Goal: Transaction & Acquisition: Book appointment/travel/reservation

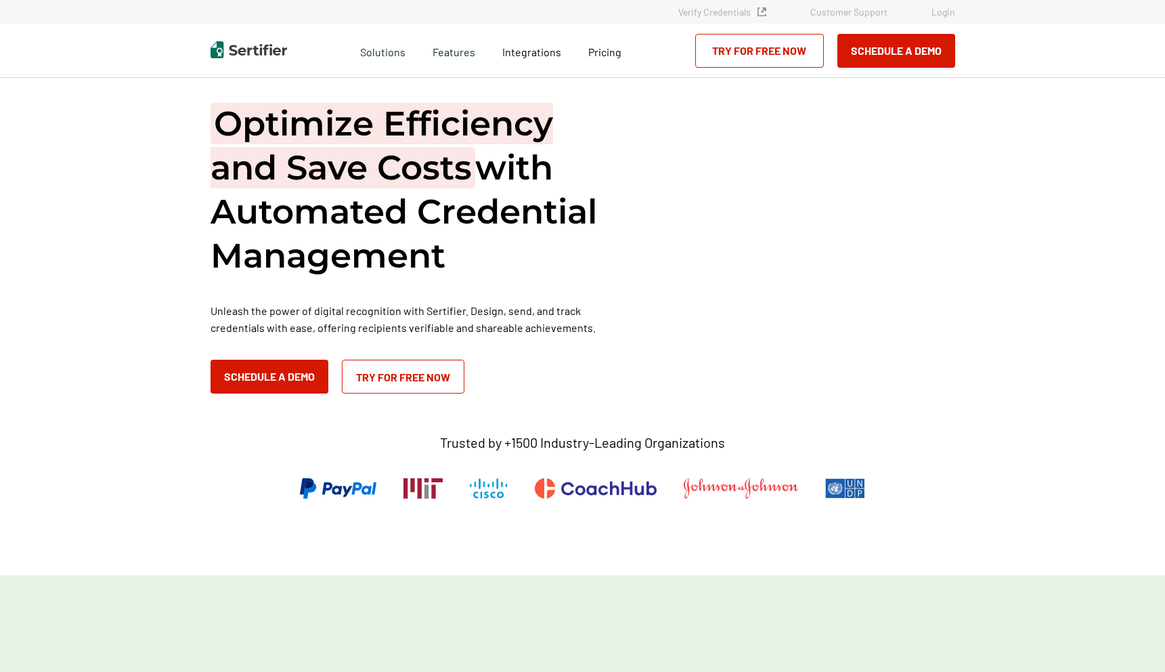
click at [421, 227] on h1 "Optimize Efficiency and Save Costs with Automated Credential Management" at bounding box center [414, 190] width 406 height 176
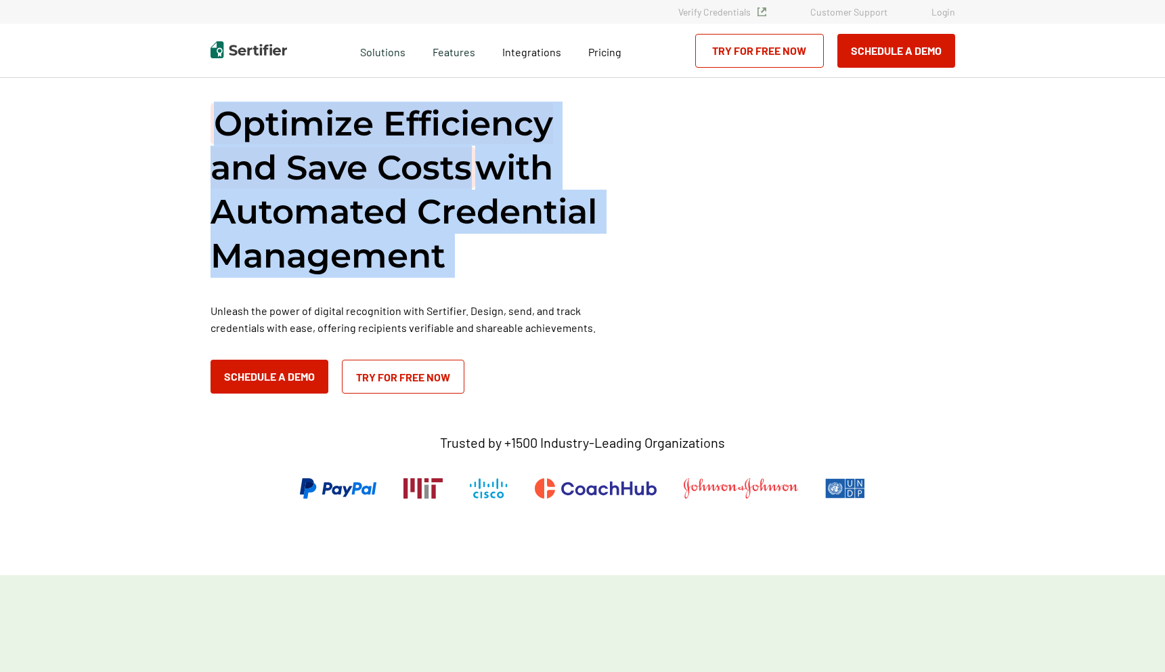
click at [487, 258] on h1 "Optimize Efficiency and Save Costs with Automated Credential Management" at bounding box center [414, 190] width 406 height 176
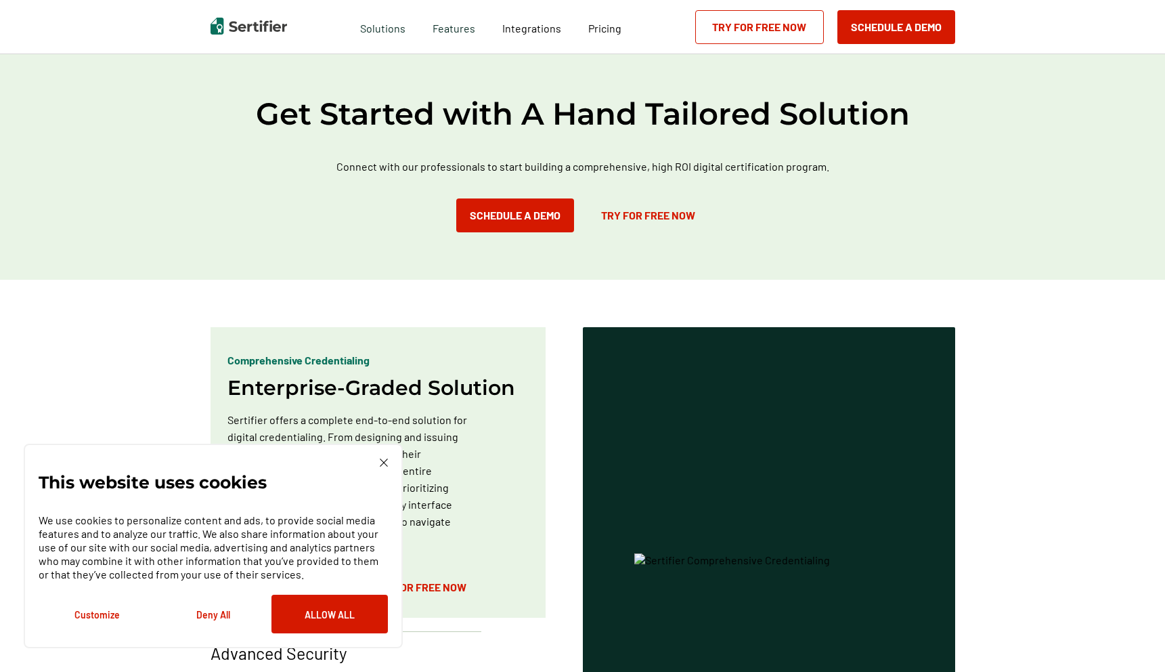
scroll to position [569, 0]
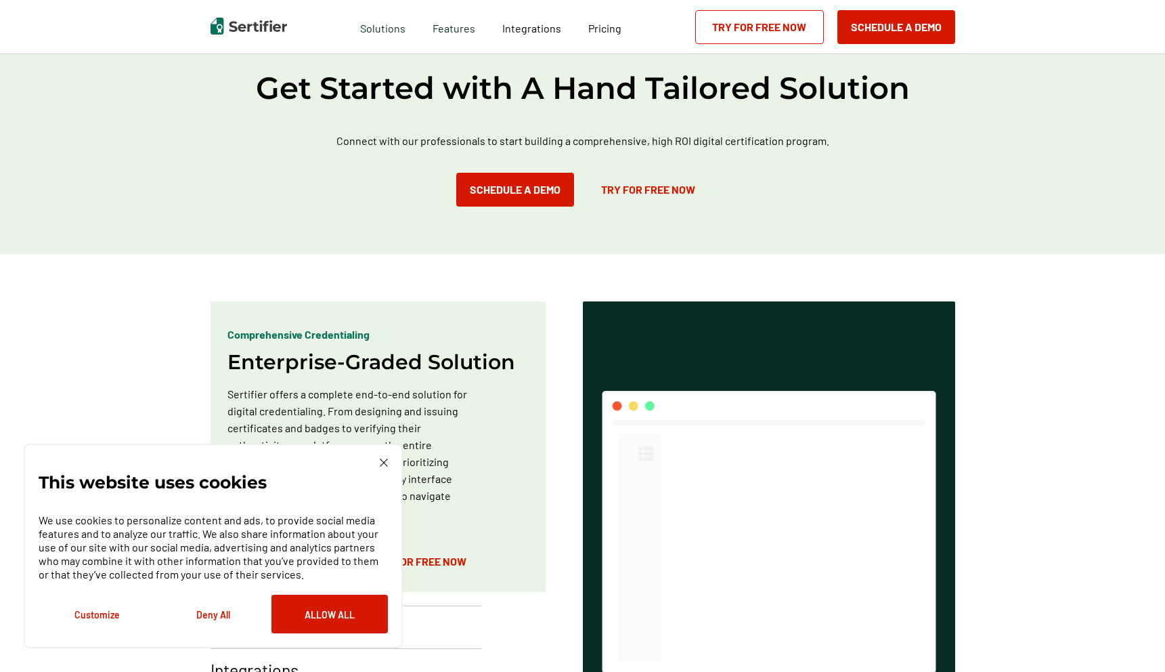
click at [500, 134] on p "Connect with our professionals to start building a comprehensive, high ROI digi…" at bounding box center [583, 140] width 569 height 17
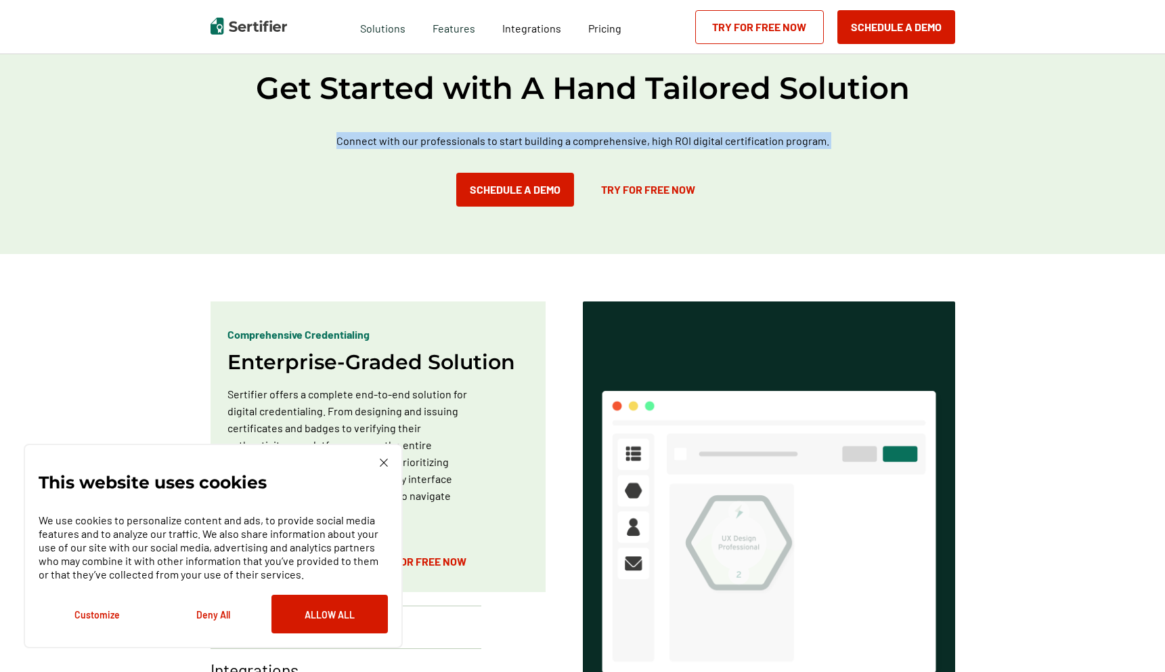
click at [402, 131] on div "Get Started with A Hand Tailored Solution Connect with our professionals to sta…" at bounding box center [582, 137] width 1165 height 233
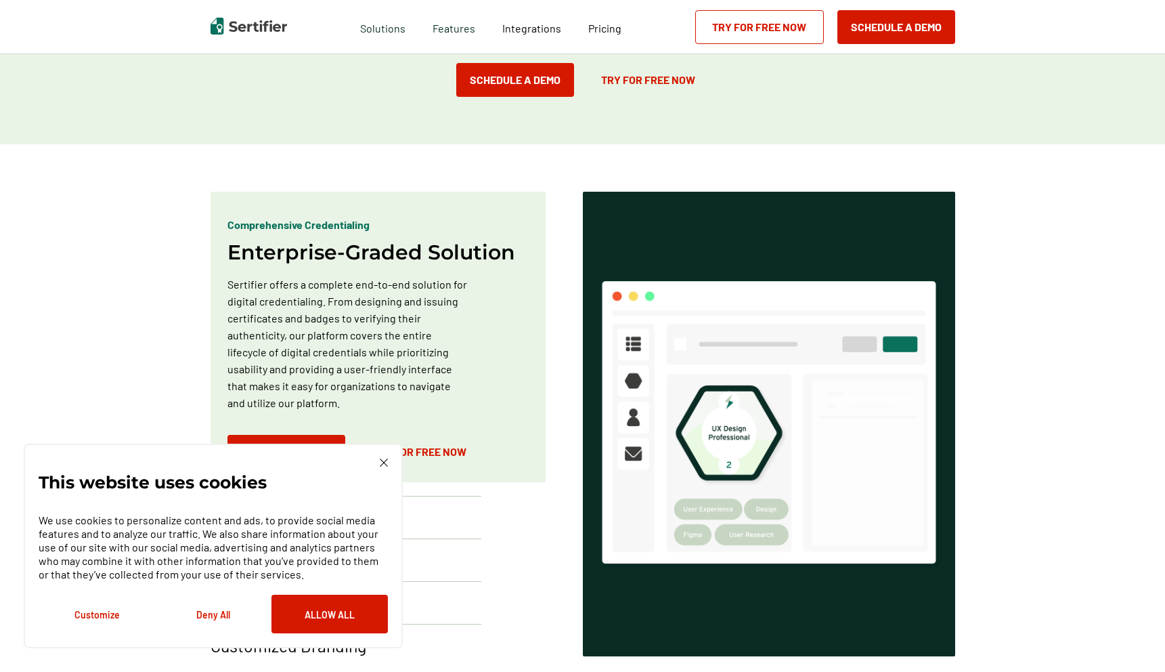
scroll to position [734, 0]
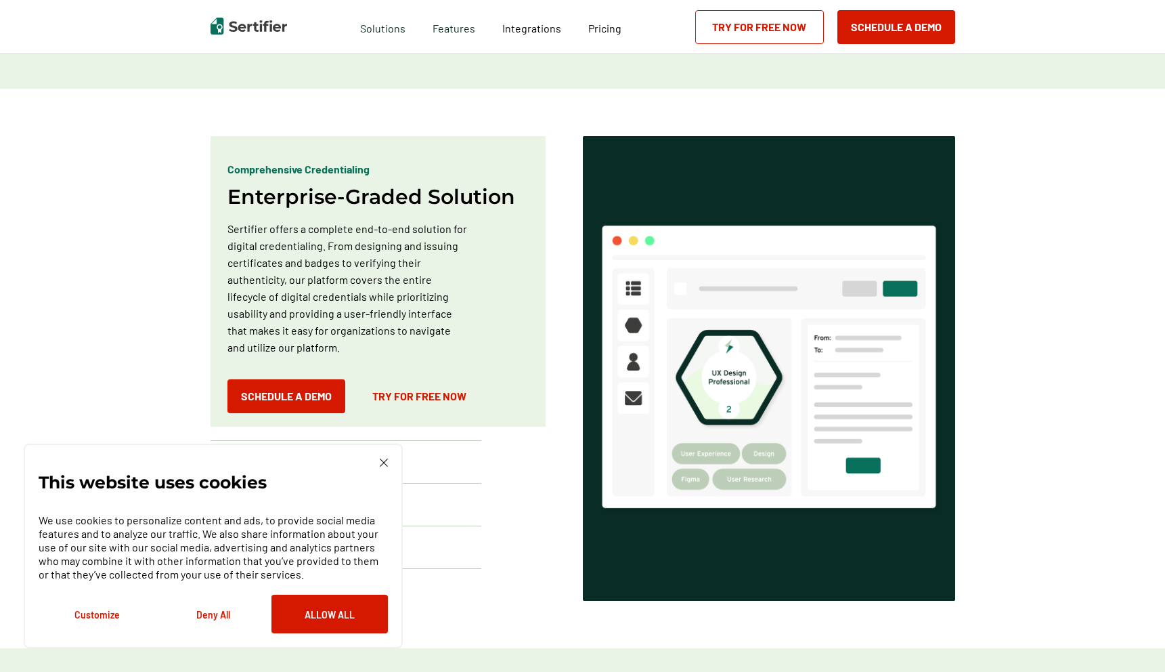
click at [351, 280] on p "Sertifier offers a complete end-to-end solution for digital credentialing. From…" at bounding box center [347, 287] width 241 height 135
click at [326, 281] on p "Sertifier offers a complete end-to-end solution for digital credentialing. From…" at bounding box center [347, 287] width 241 height 135
click at [327, 311] on p "Sertifier offers a complete end-to-end solution for digital credentialing. From…" at bounding box center [347, 287] width 241 height 135
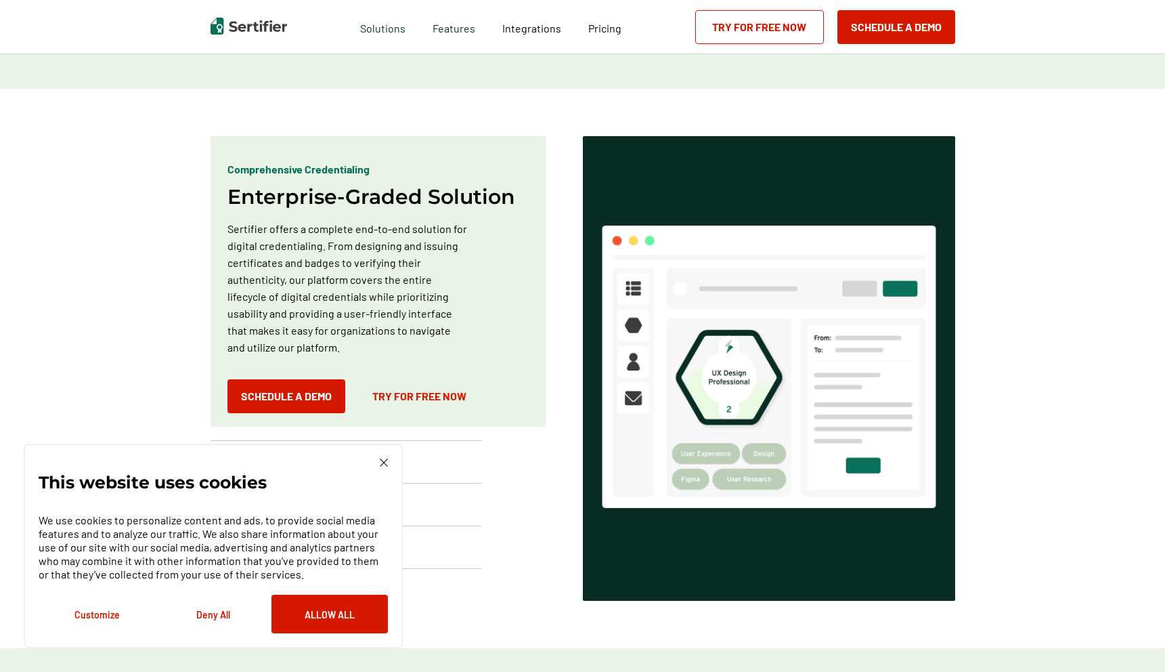
click at [327, 285] on p "Sertifier offers a complete end-to-end solution for digital credentialing. From…" at bounding box center [347, 287] width 241 height 135
click at [317, 294] on p "Sertifier offers a complete end-to-end solution for digital credentialing. From…" at bounding box center [347, 287] width 241 height 135
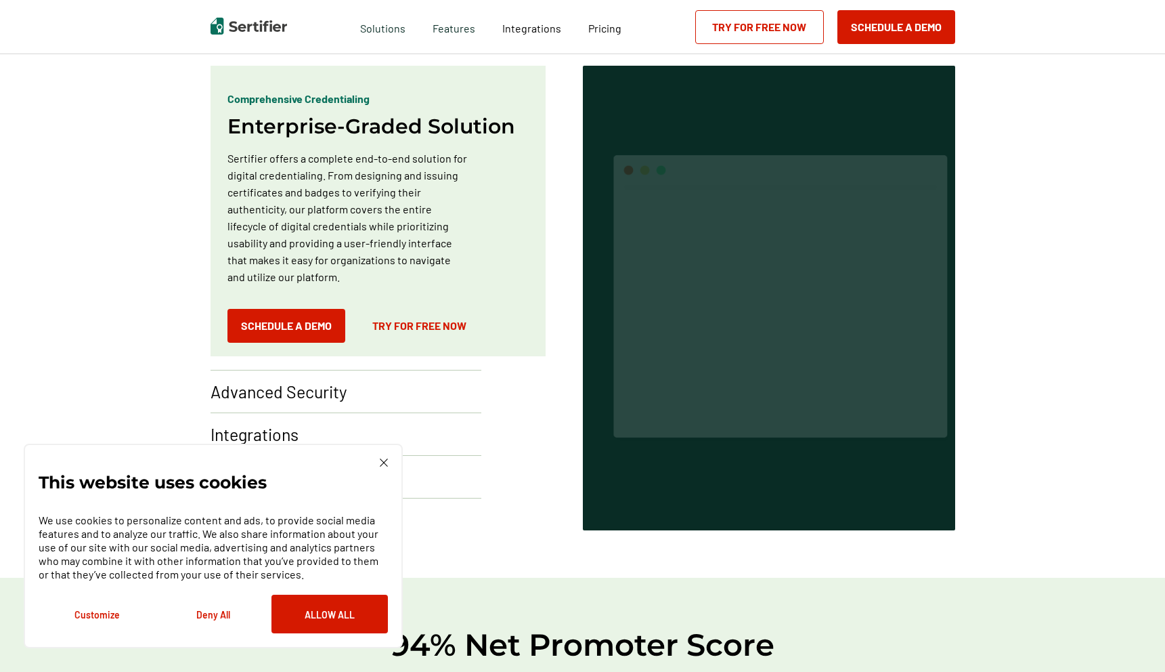
scroll to position [808, 0]
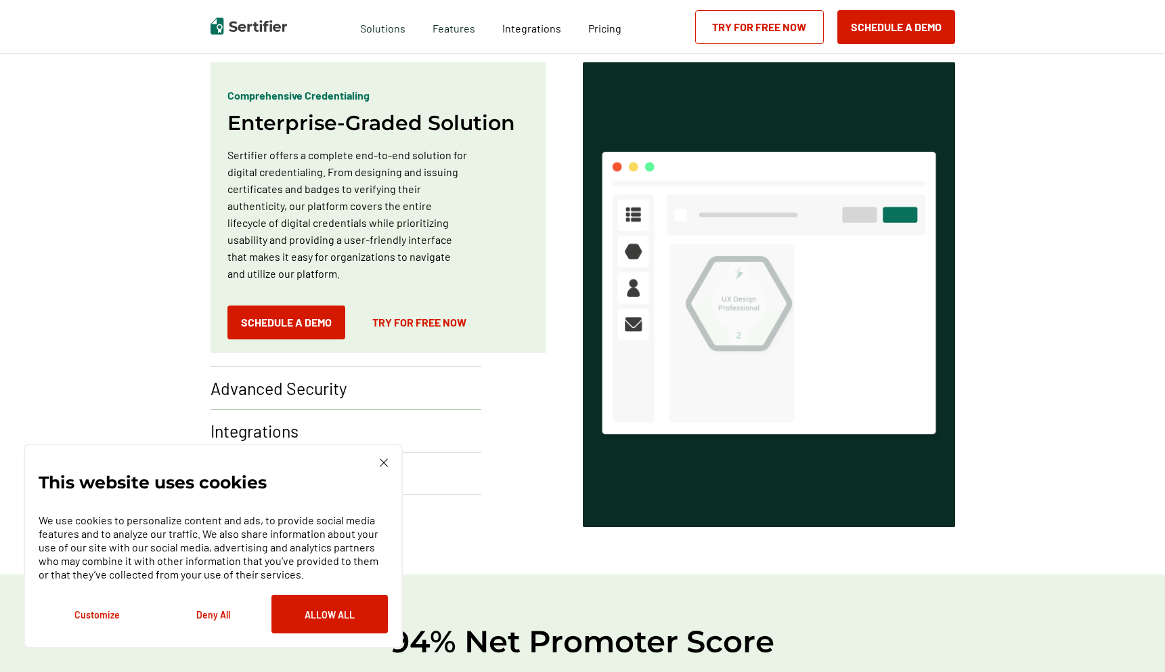
click at [381, 469] on div "This website uses cookies We use cookies to personalize content and ads, to pro…" at bounding box center [213, 545] width 349 height 175
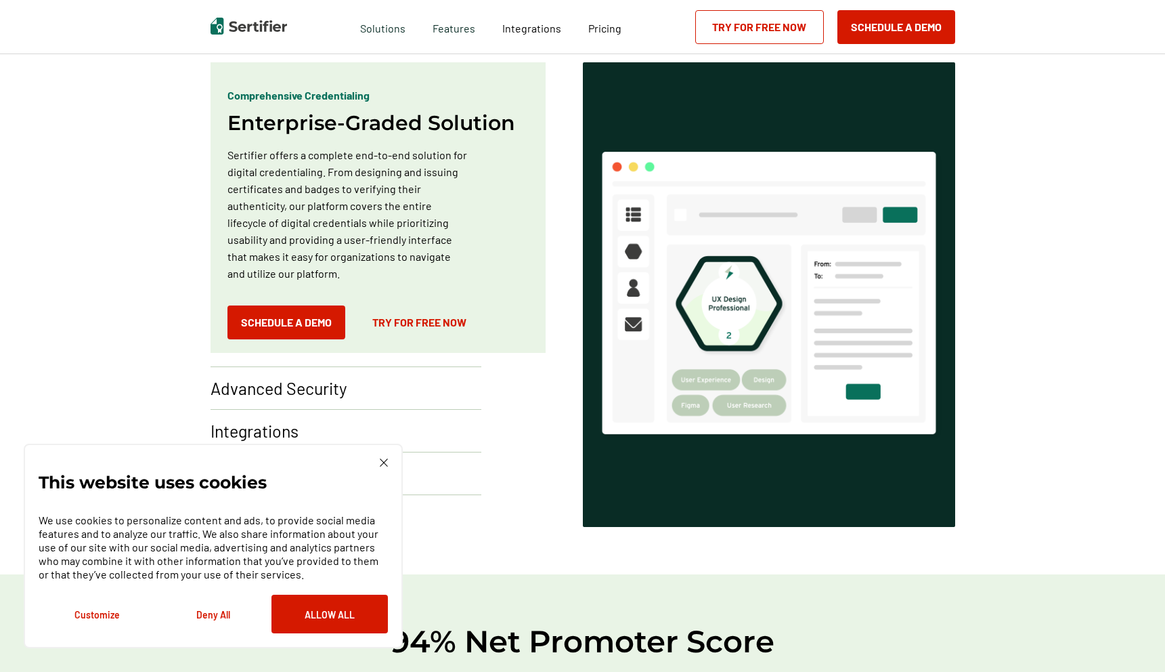
click at [386, 459] on img at bounding box center [384, 462] width 8 height 8
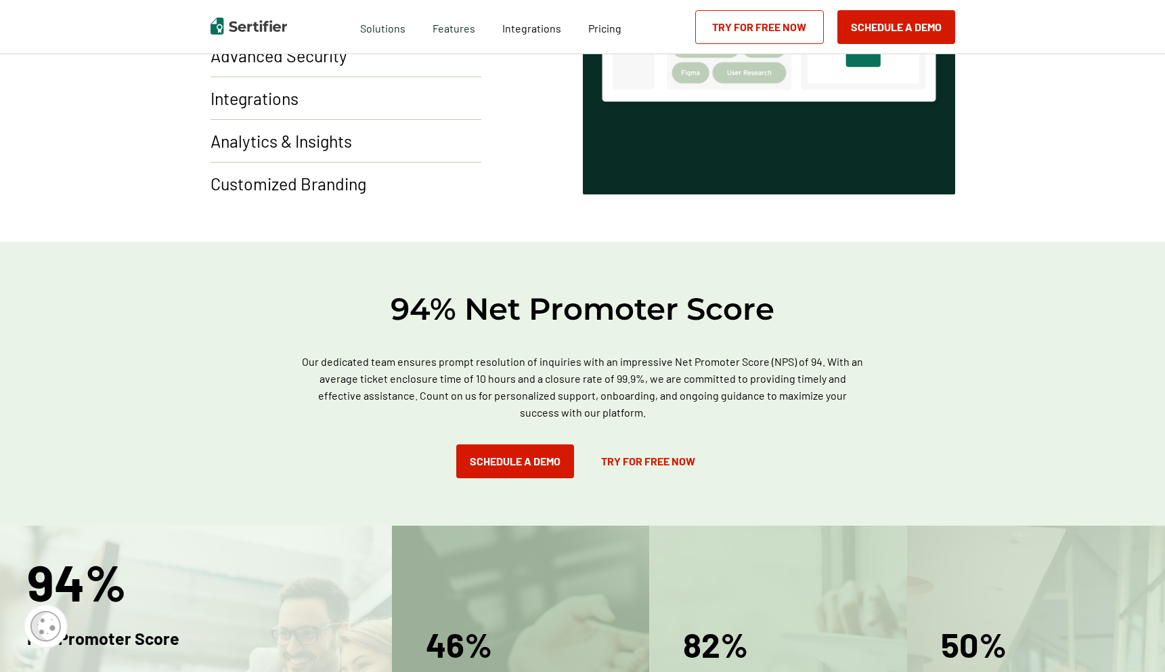
scroll to position [1283, 0]
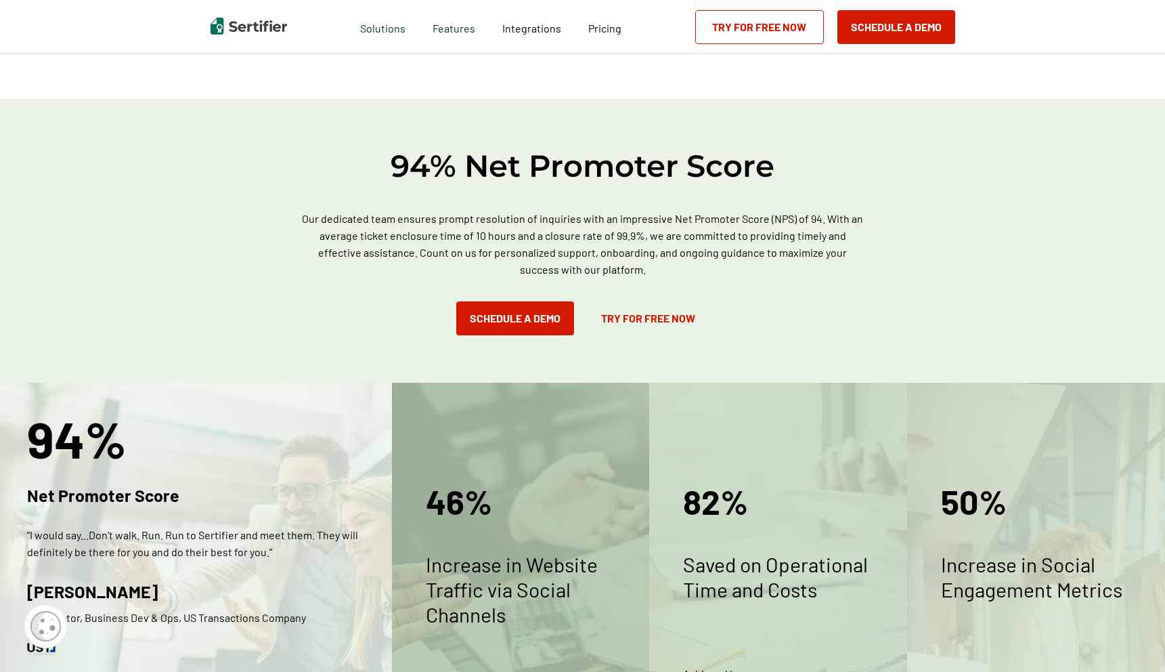
click at [466, 170] on h2 "94% Net Promoter Score" at bounding box center [583, 165] width 812 height 39
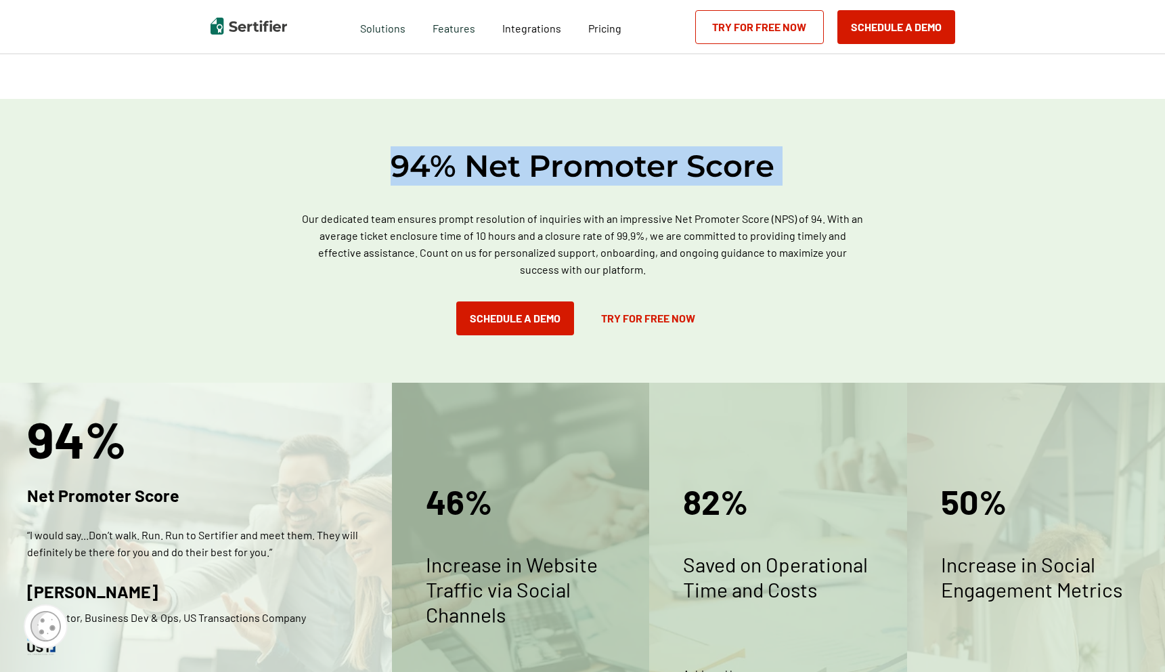
click at [399, 229] on p "Our dedicated team ensures prompt resolution of inquiries with an impressive Ne…" at bounding box center [583, 244] width 569 height 68
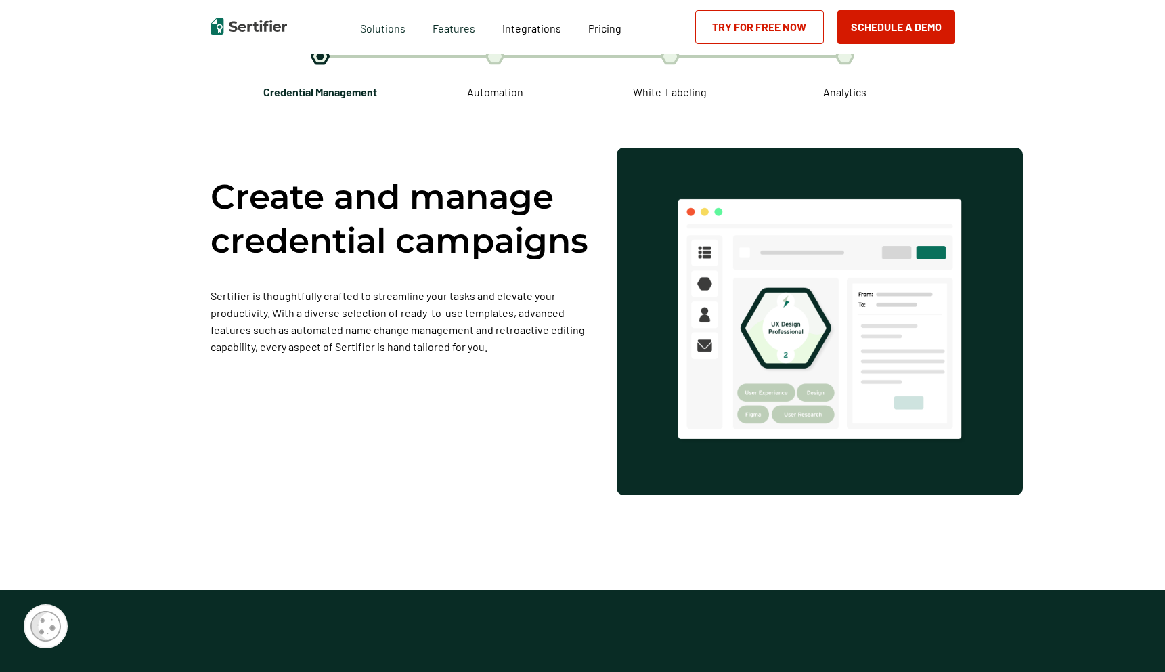
scroll to position [2382, 0]
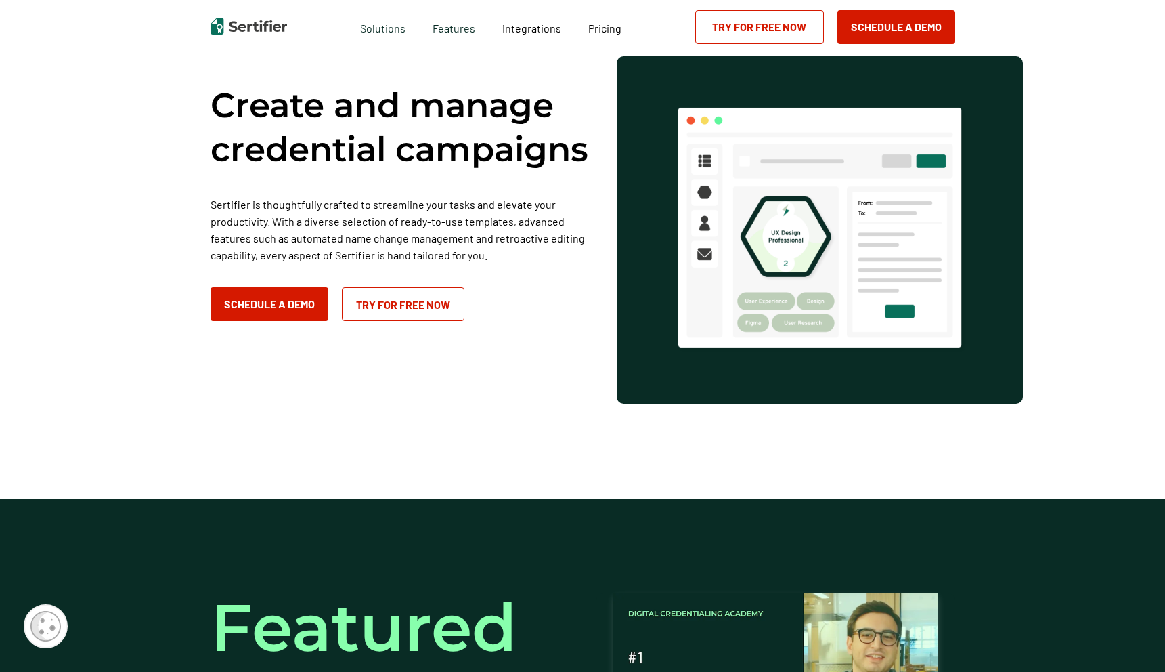
click at [547, 263] on p "Sertifier is thoughtfully crafted to streamline your tasks and elevate your pro…" at bounding box center [400, 230] width 379 height 68
click at [510, 263] on p "Sertifier is thoughtfully crafted to streamline your tasks and elevate your pro…" at bounding box center [400, 230] width 379 height 68
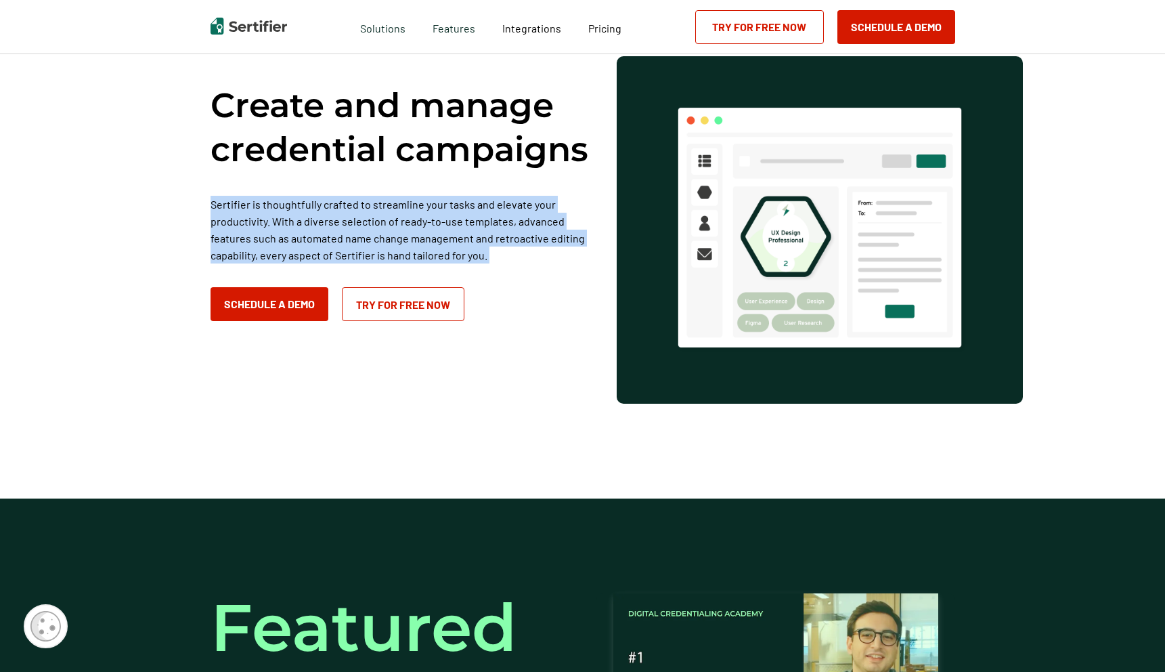
click at [438, 263] on p "Sertifier is thoughtfully crafted to streamline your tasks and elevate your pro…" at bounding box center [400, 230] width 379 height 68
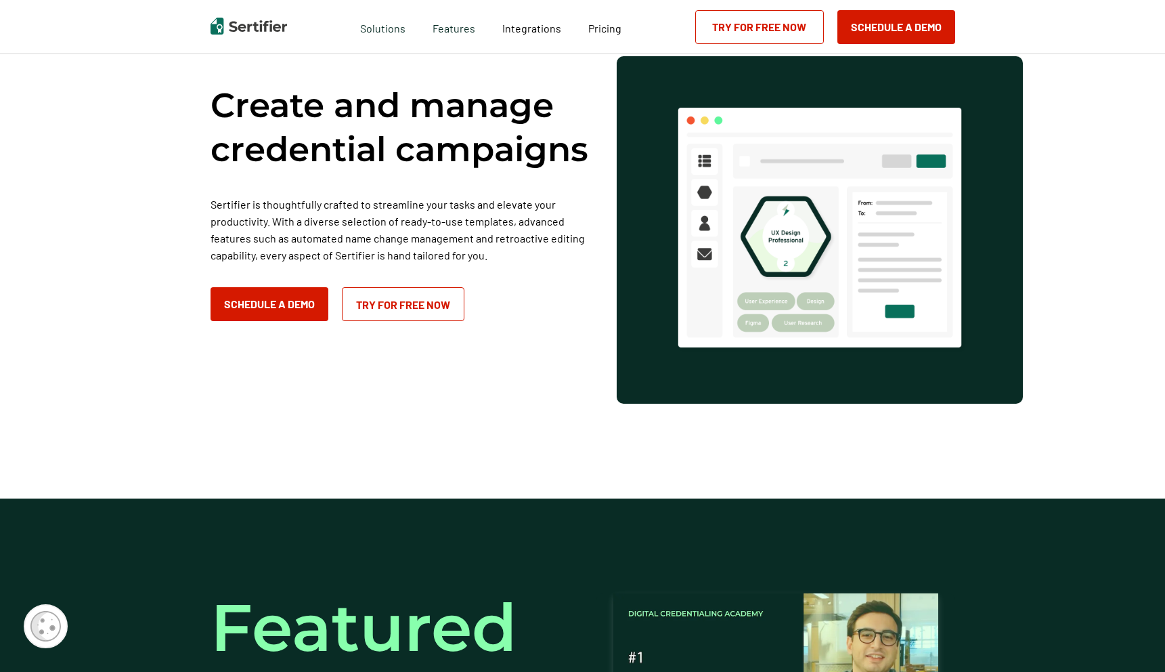
click at [366, 263] on p "Sertifier is thoughtfully crafted to streamline your tasks and elevate your pro…" at bounding box center [400, 230] width 379 height 68
click at [451, 263] on p "Sertifier is thoughtfully crafted to streamline your tasks and elevate your pro…" at bounding box center [400, 230] width 379 height 68
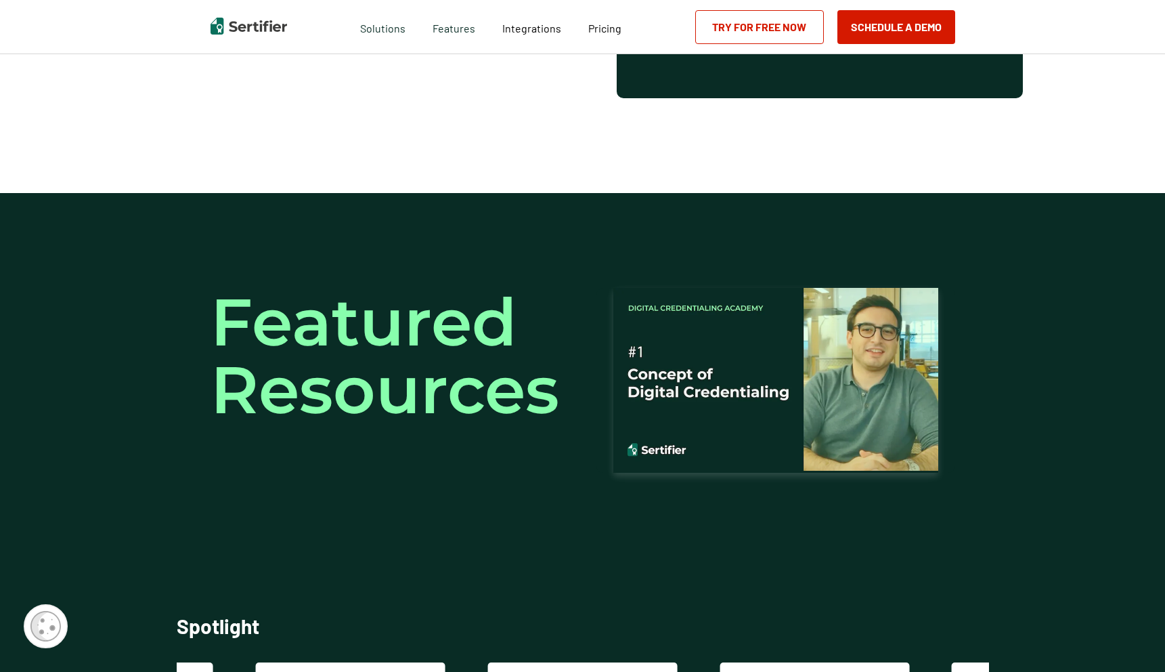
scroll to position [2896, 0]
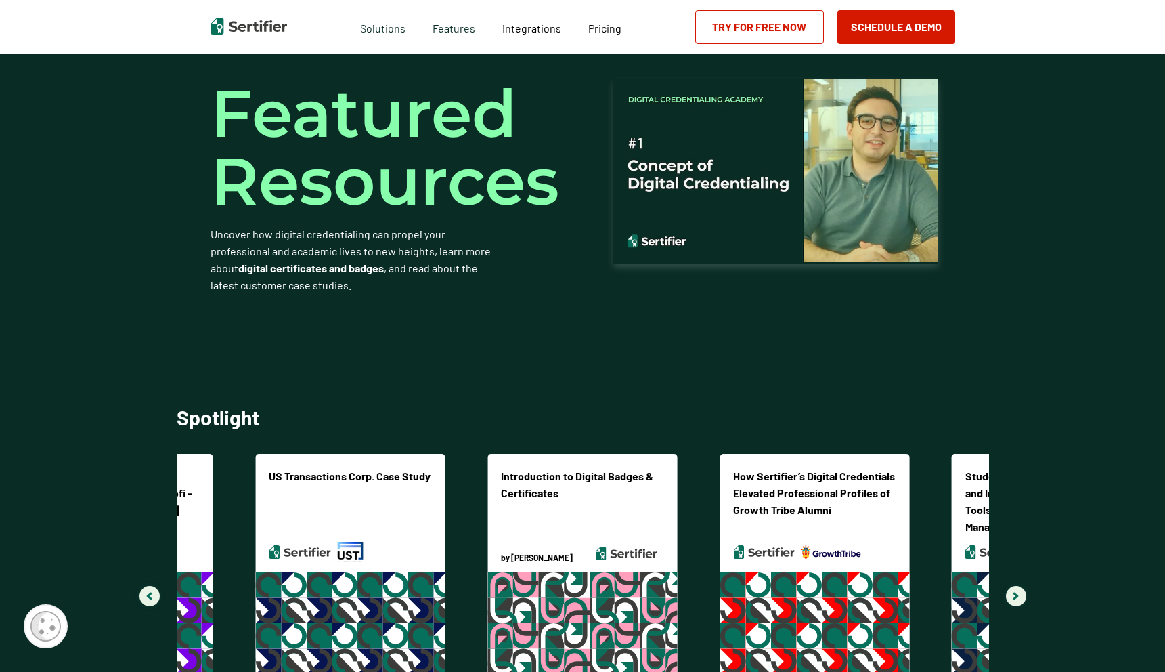
click at [465, 276] on p "Uncover how digital credentialing can propel your professional and academic liv…" at bounding box center [354, 259] width 287 height 68
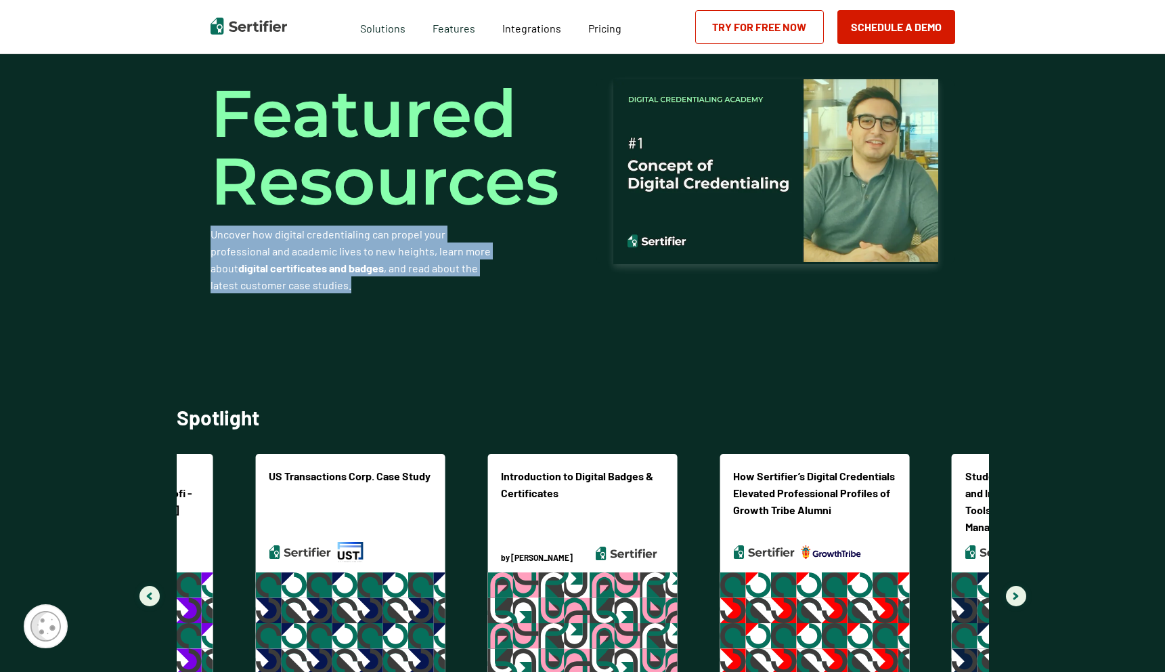
click at [449, 276] on p "Uncover how digital credentialing can propel your professional and academic liv…" at bounding box center [354, 259] width 287 height 68
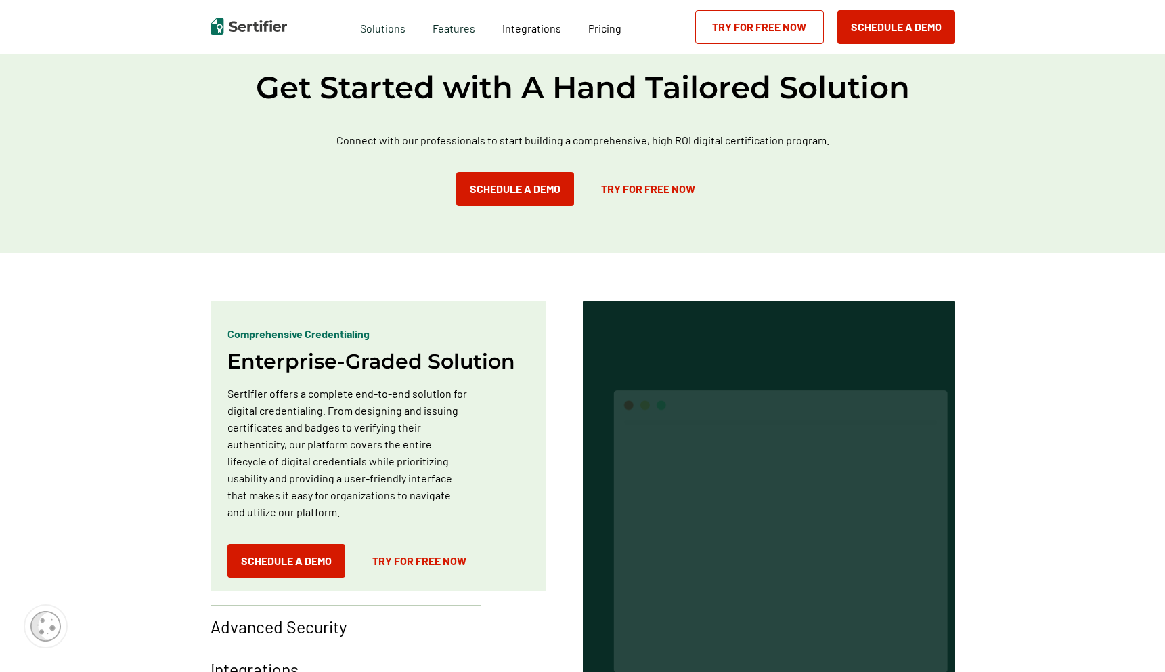
scroll to position [0, 0]
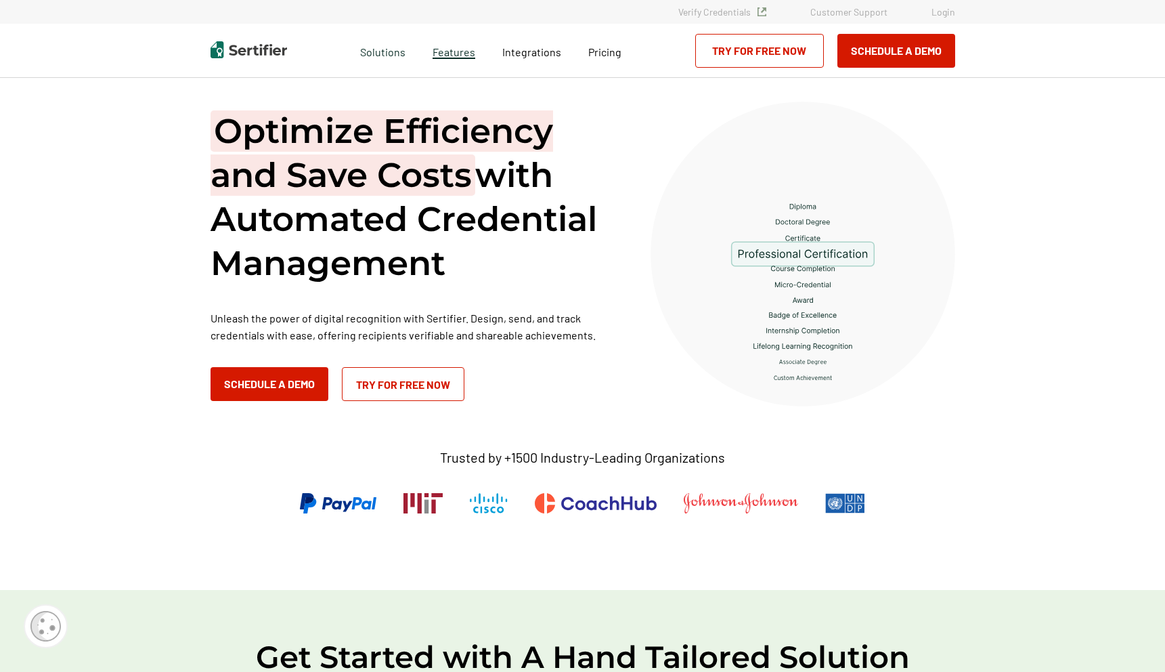
click at [471, 46] on span "Features" at bounding box center [454, 50] width 43 height 17
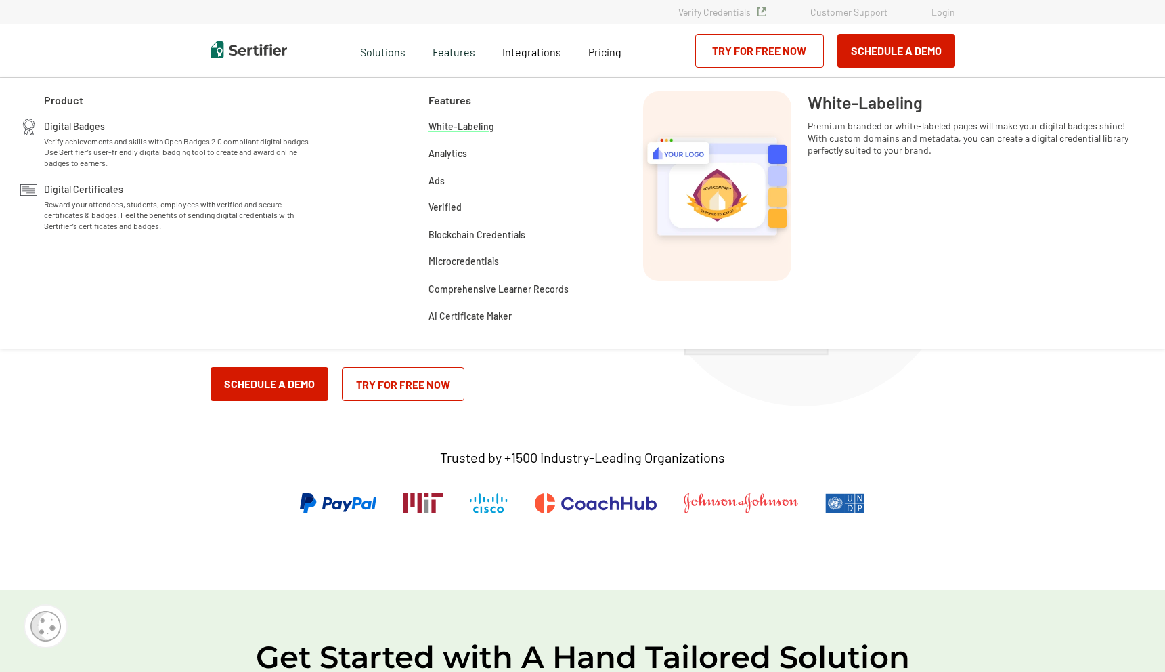
click at [462, 128] on span "White-Labeling" at bounding box center [461, 125] width 66 height 14
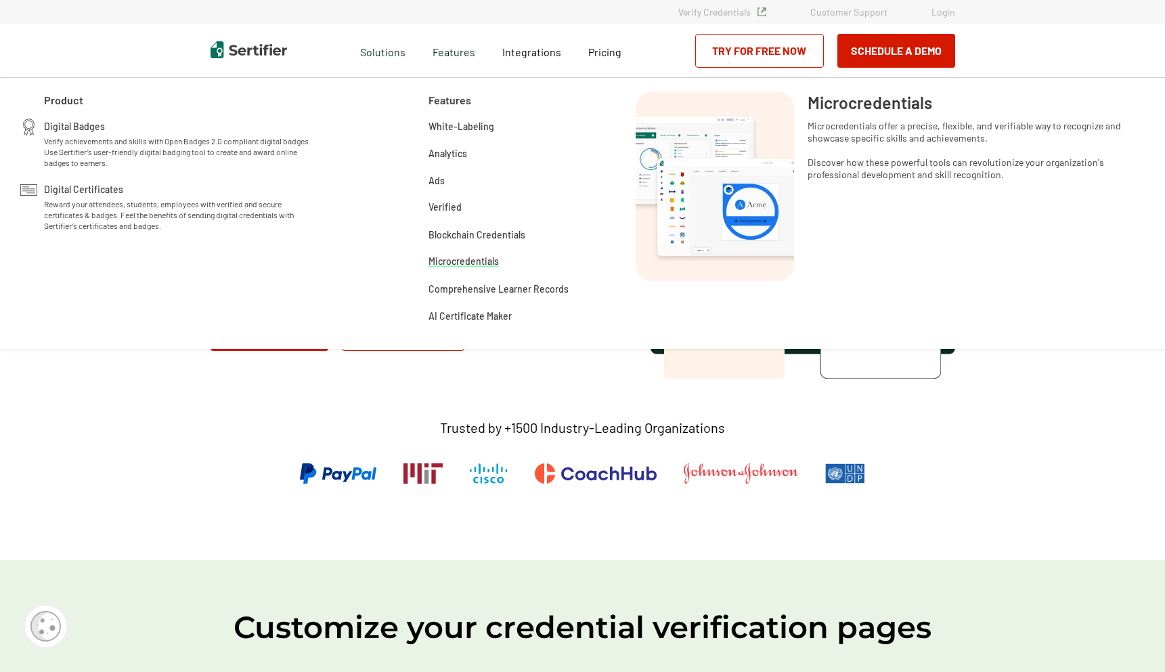
click at [460, 262] on span "Microcredentials" at bounding box center [463, 261] width 70 height 16
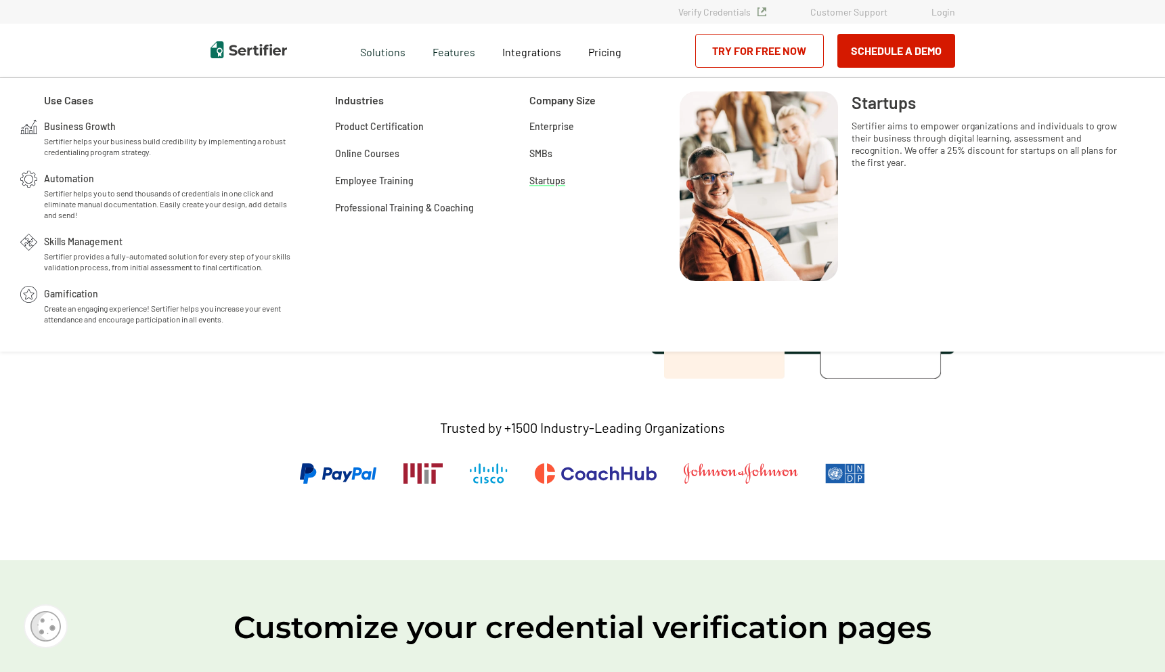
click at [548, 180] on span "Startups" at bounding box center [547, 180] width 36 height 14
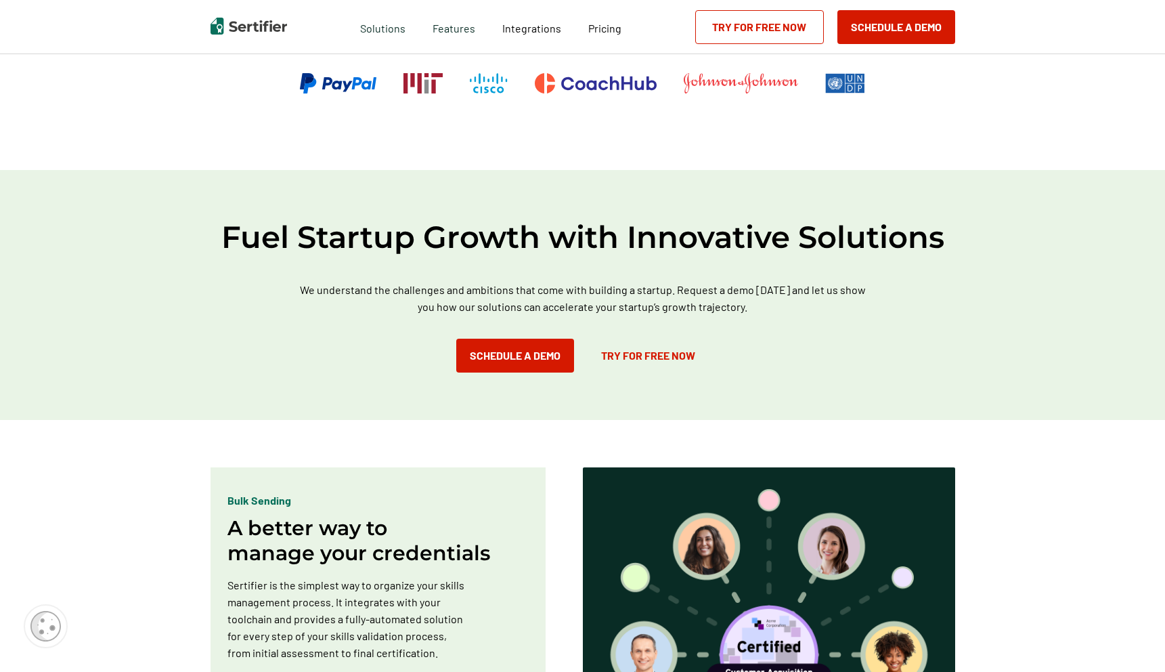
scroll to position [436, 0]
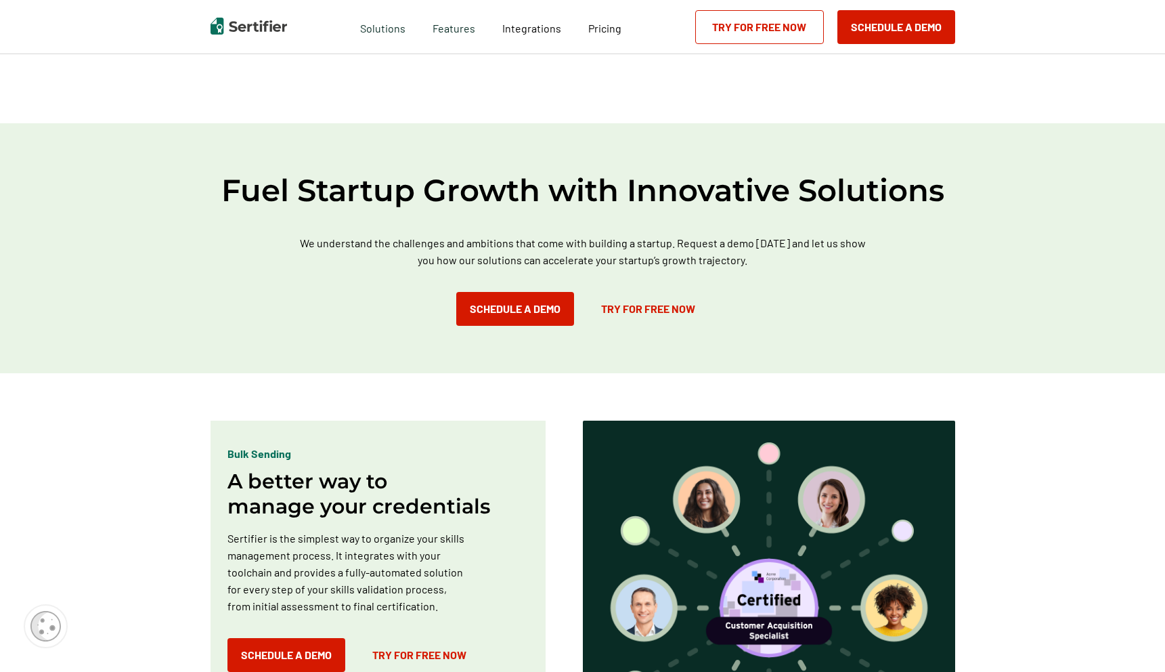
click at [447, 207] on h2 "Fuel Startup Growth with Innovative Solutions" at bounding box center [583, 190] width 812 height 39
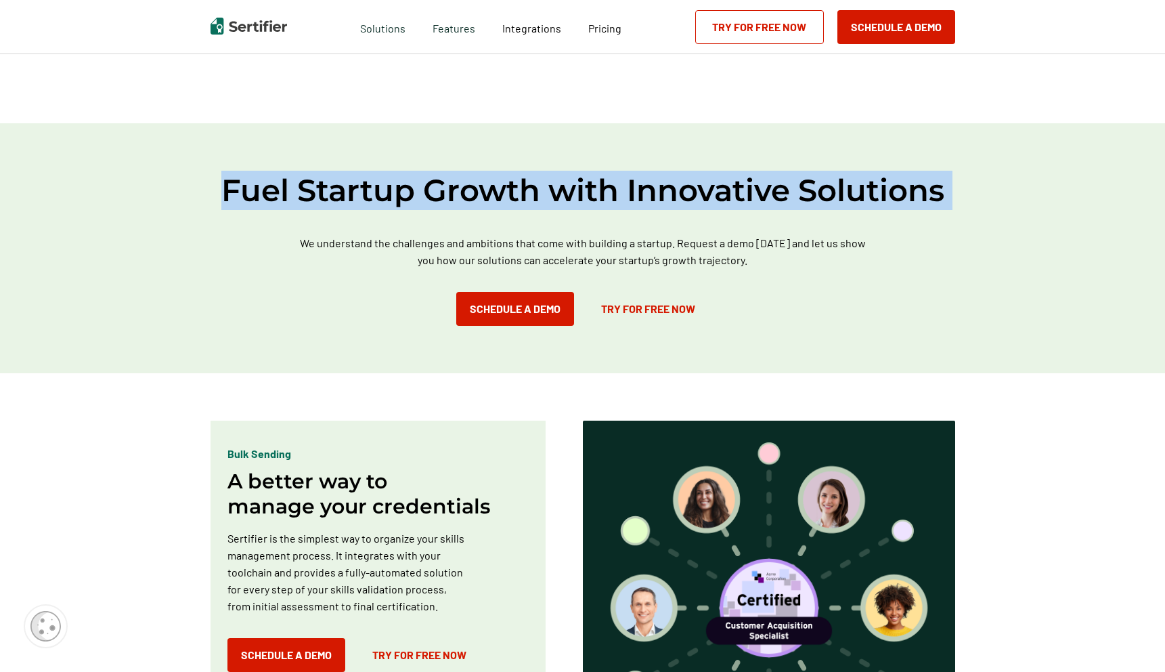
click at [411, 233] on div "Fuel Startup Growth with Innovative Solutions We understand the challenges and …" at bounding box center [582, 248] width 1165 height 250
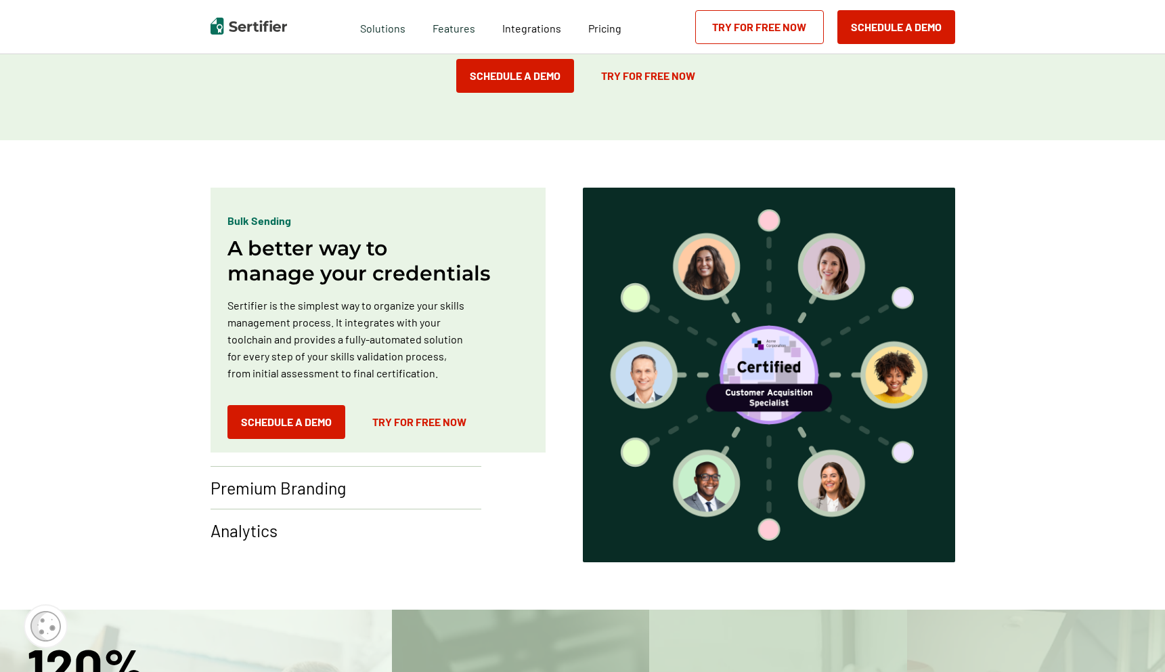
scroll to position [783, 0]
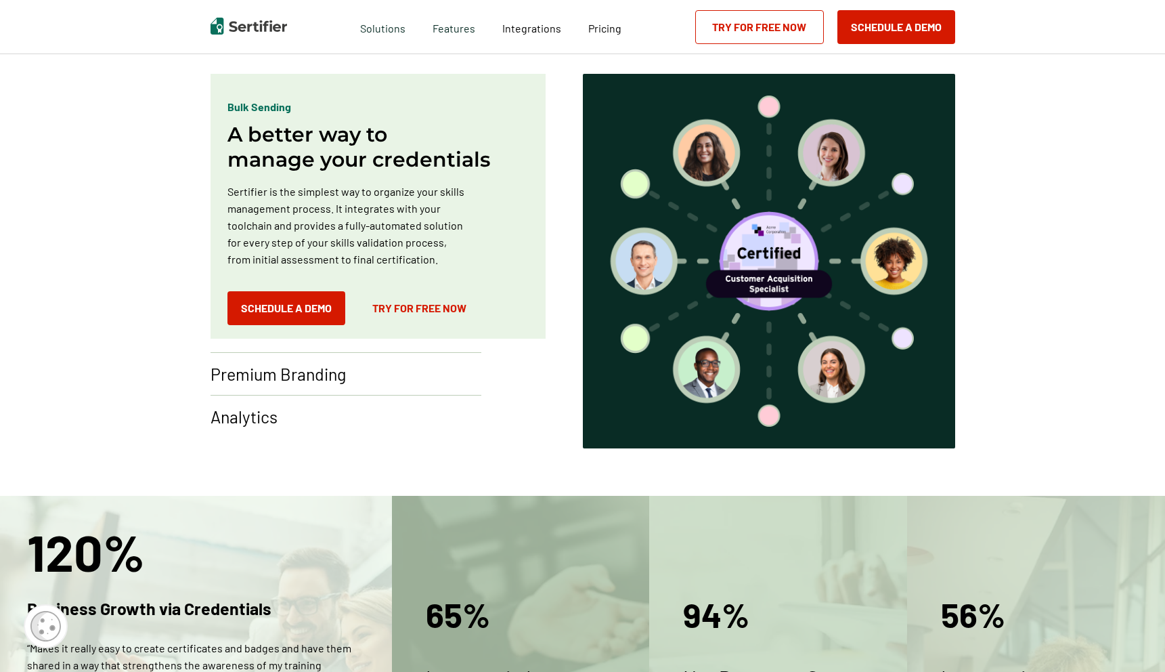
click at [411, 204] on p "Sertifier is the simplest way to organize your skills management process. It in…" at bounding box center [347, 225] width 241 height 85
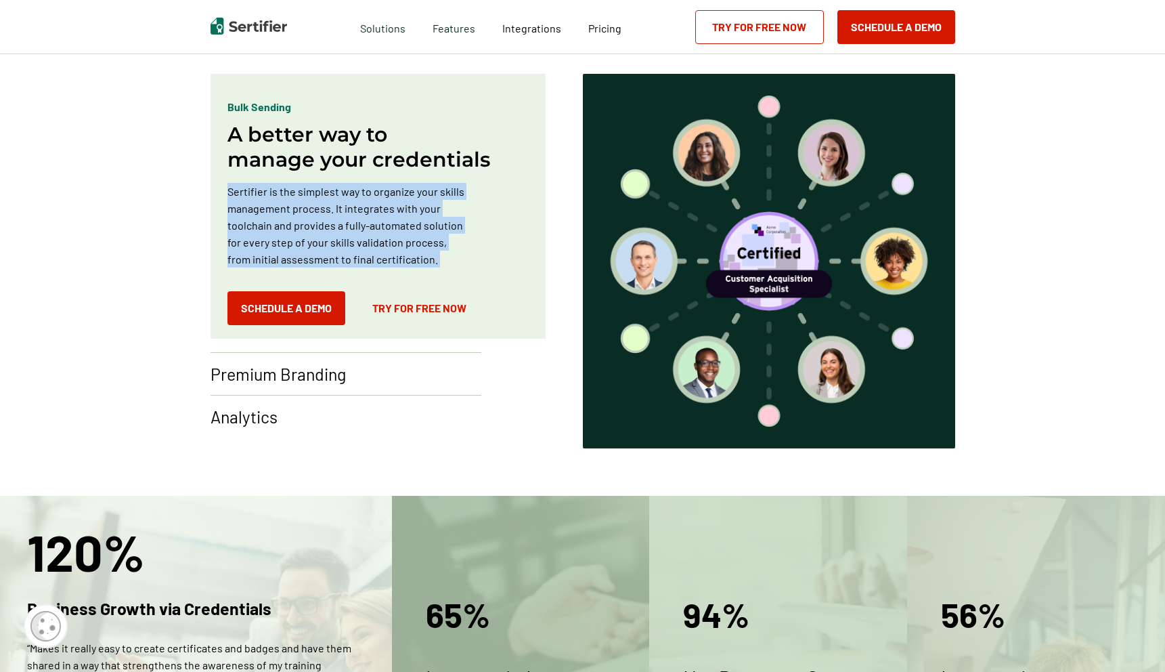
click at [472, 211] on div "Bulk Sending A better way to manage your credentials Sertifier is the simplest …" at bounding box center [378, 206] width 335 height 265
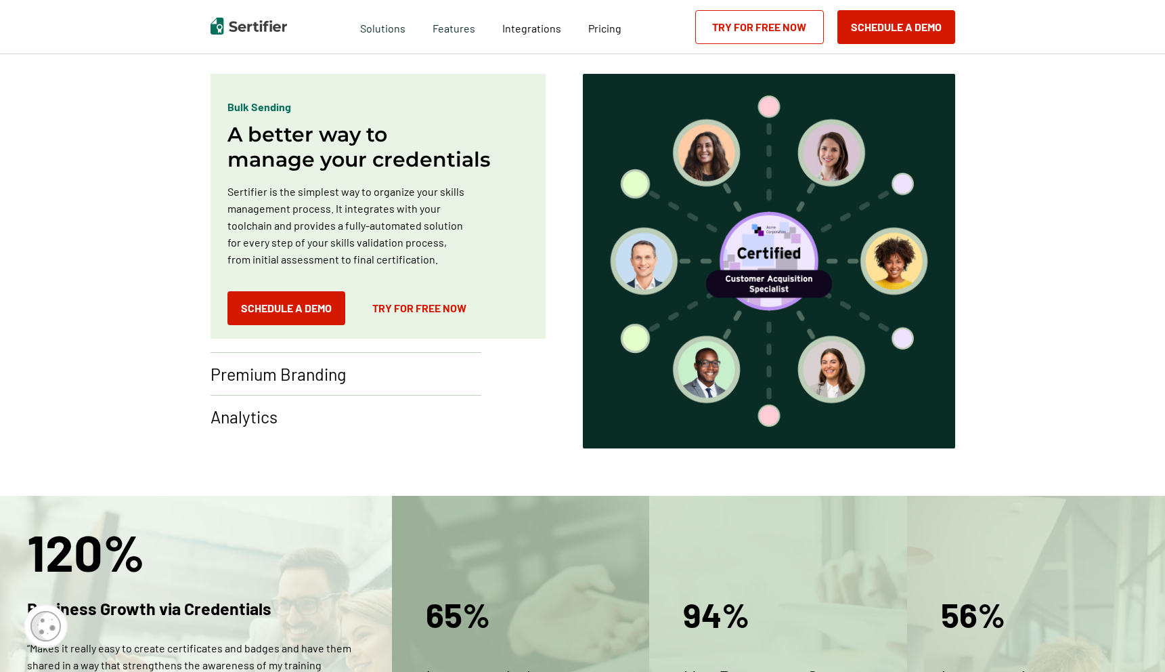
click at [311, 367] on p "Premium Branding" at bounding box center [278, 374] width 135 height 22
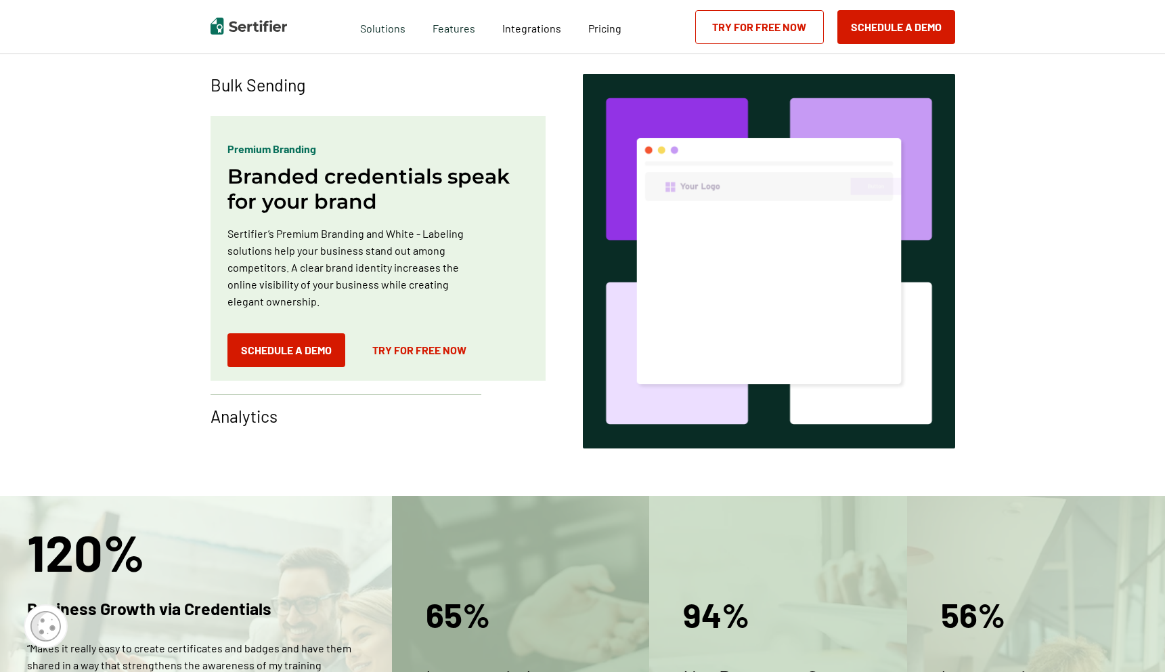
click at [315, 259] on p "Sertifier’s Premium Branding and White - Labeling solutions help your business …" at bounding box center [347, 267] width 241 height 85
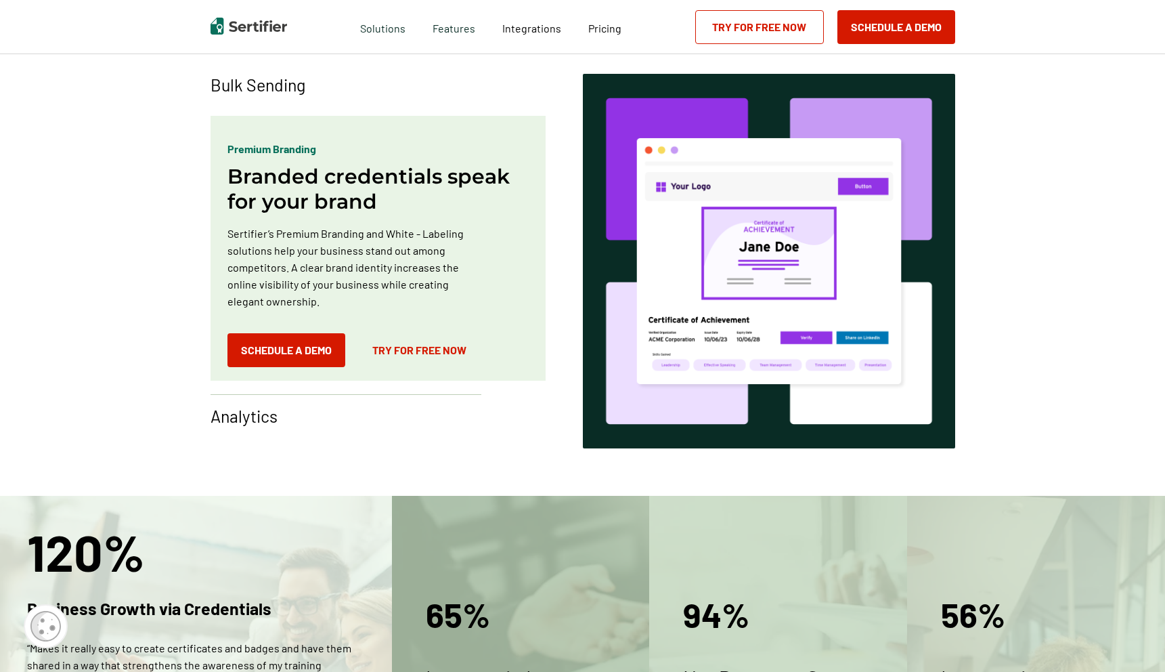
click at [315, 259] on p "Sertifier’s Premium Branding and White - Labeling solutions help your business …" at bounding box center [347, 267] width 241 height 85
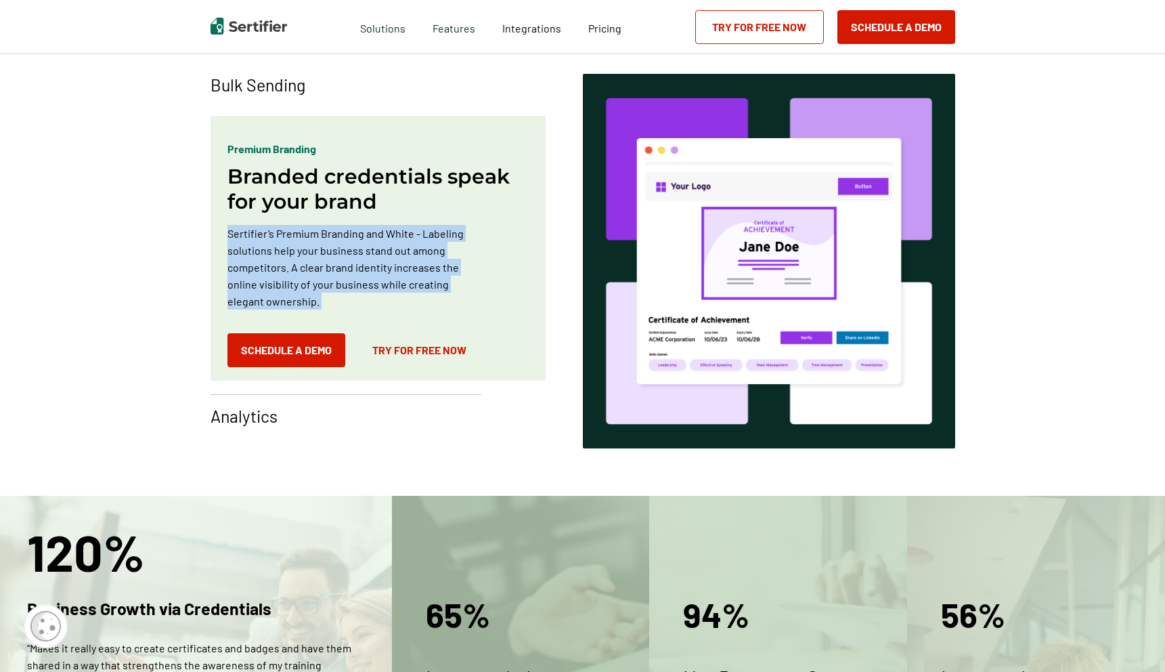
click at [338, 259] on p "Sertifier’s Premium Branding and White - Labeling solutions help your business …" at bounding box center [347, 267] width 241 height 85
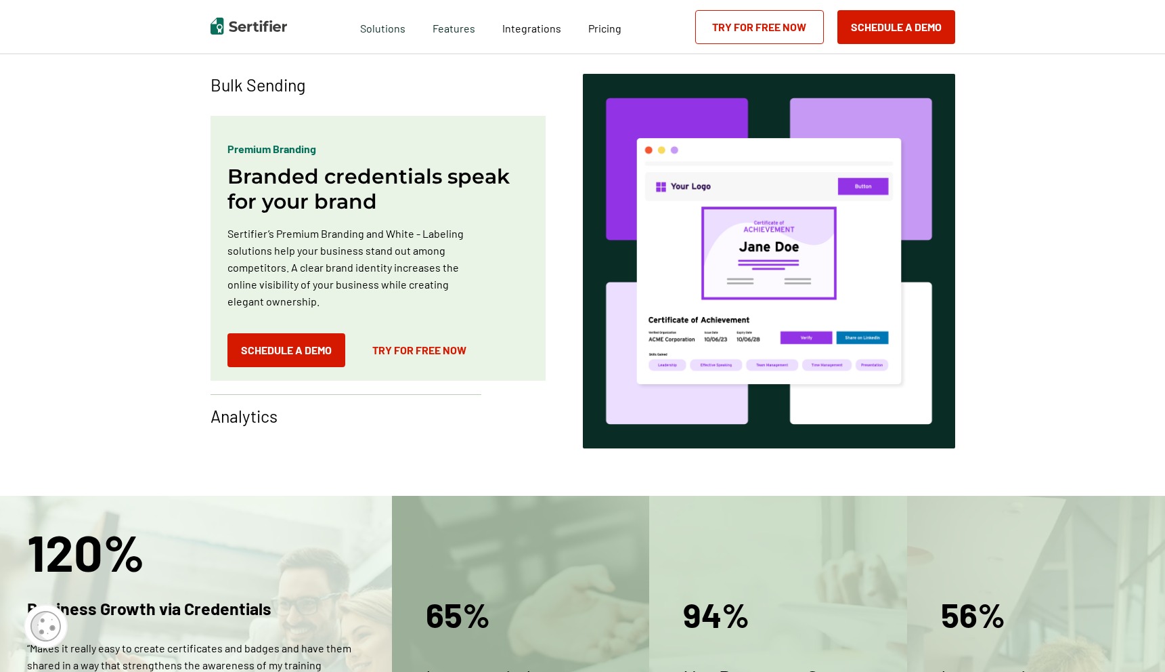
click at [250, 410] on p "Analytics" at bounding box center [244, 416] width 67 height 22
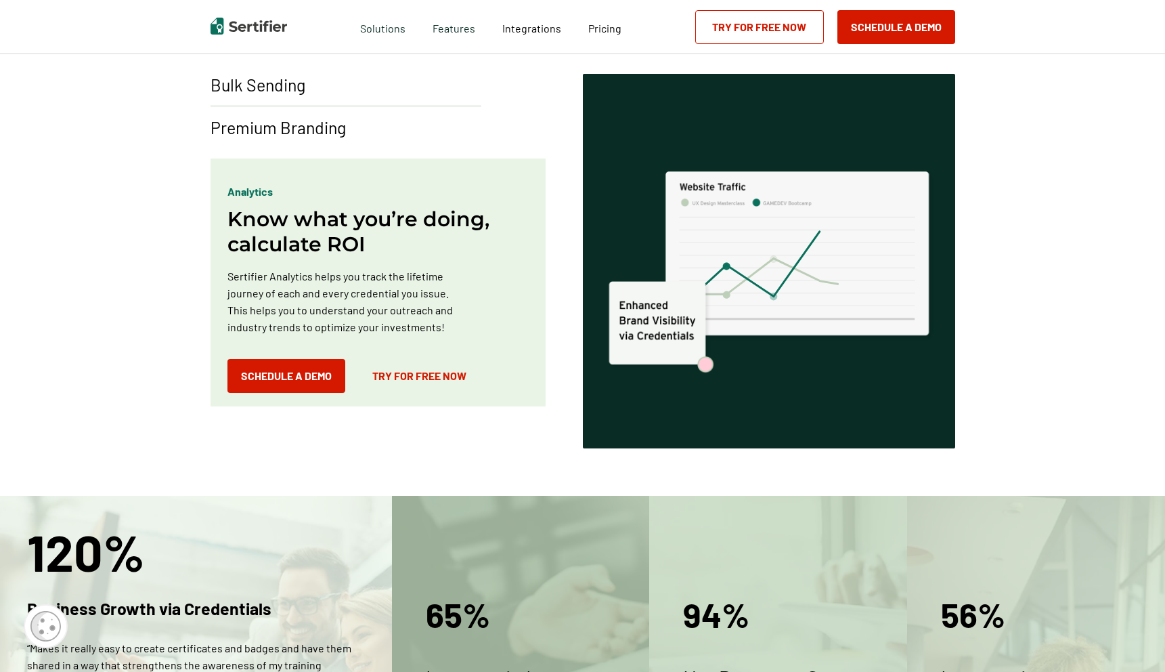
click at [313, 286] on p "Sertifier Analytics helps you track the lifetime journey of each and every cred…" at bounding box center [347, 301] width 241 height 68
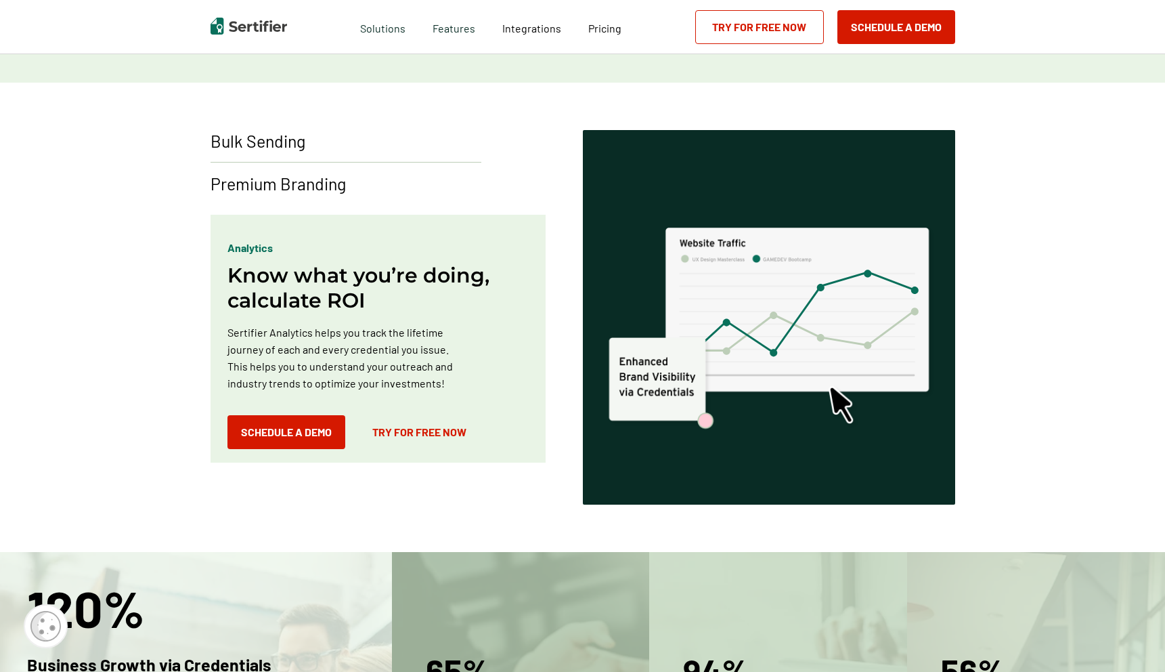
scroll to position [713, 0]
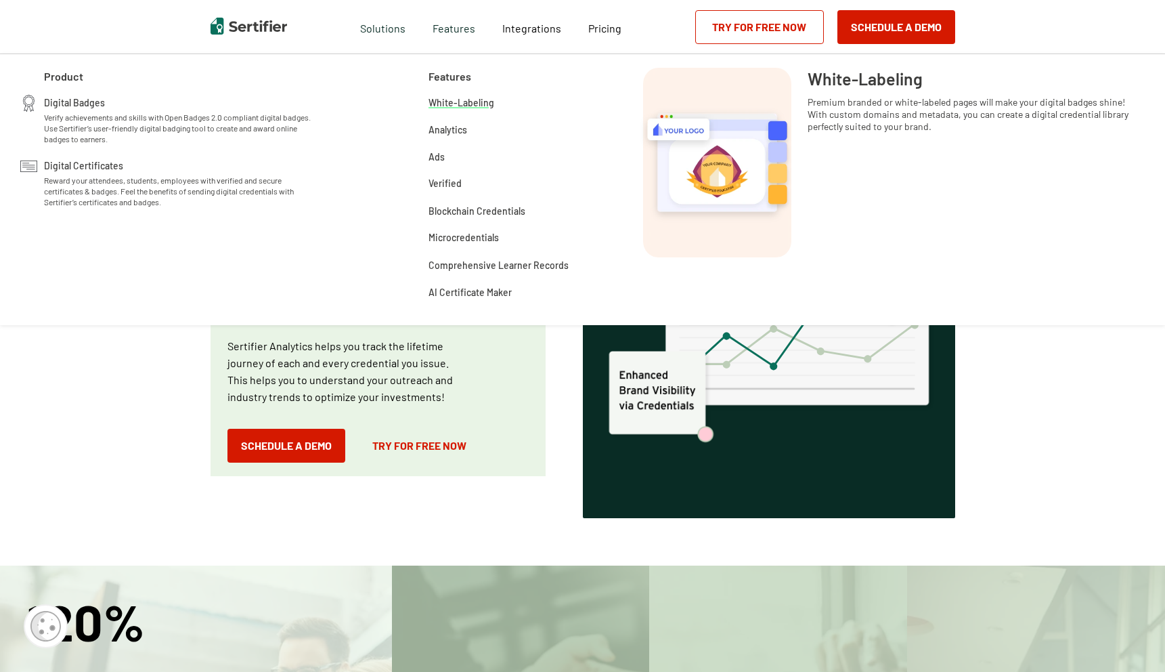
click at [465, 101] on span "White-Labeling" at bounding box center [461, 102] width 66 height 14
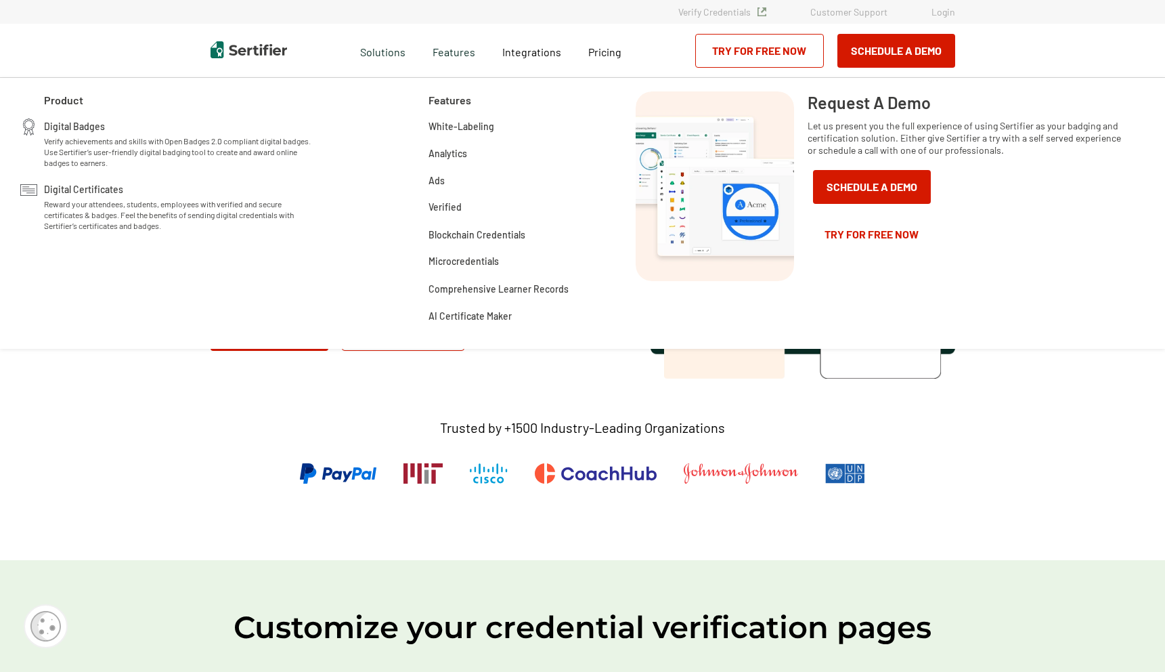
click at [180, 380] on div "Digital badges that adapt your brand Premium branded or white-labeled pages wil…" at bounding box center [583, 319] width 812 height 482
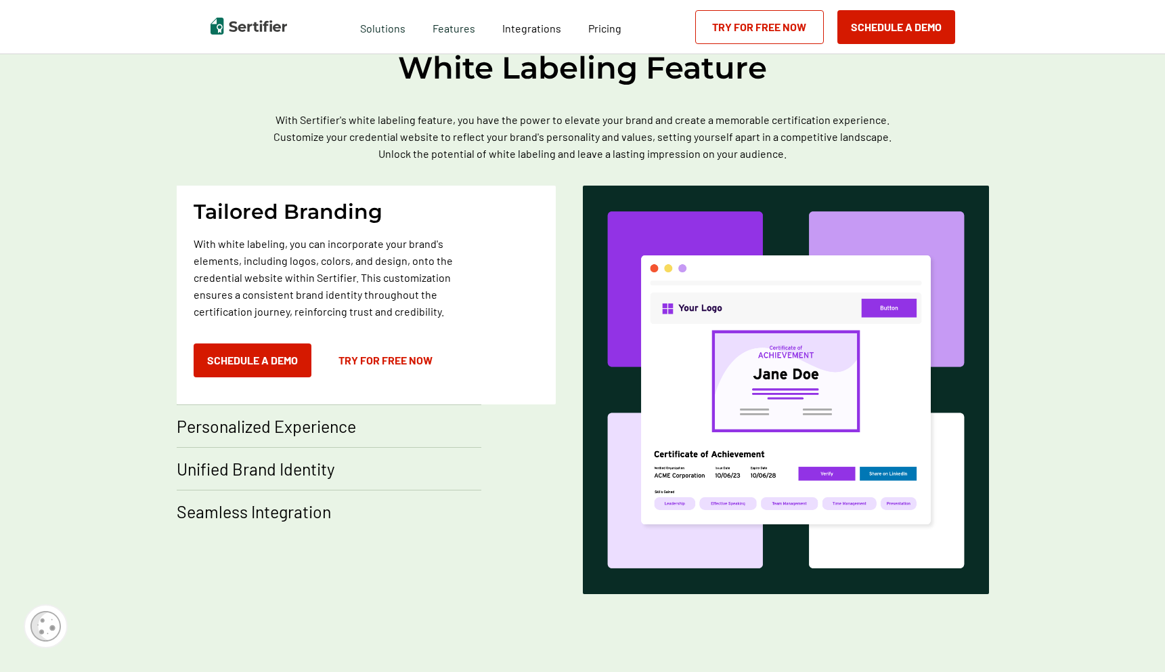
scroll to position [1220, 0]
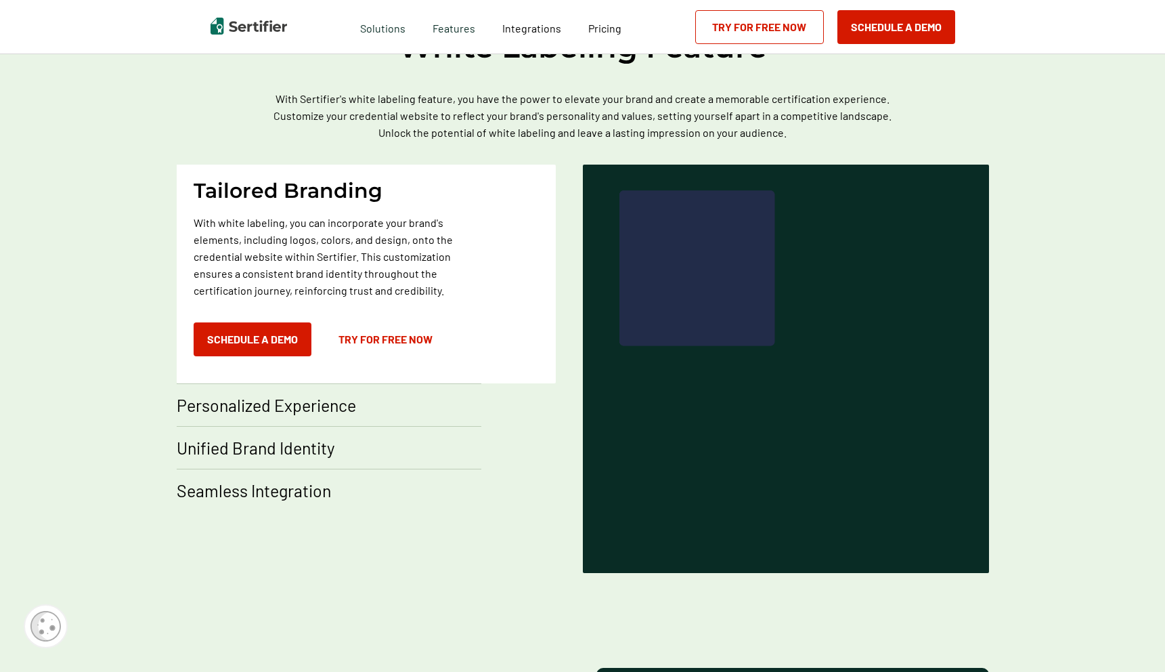
click at [111, 317] on div "Elevate Your Brand Image with [PERSON_NAME]'s White Labeling Feature With Serti…" at bounding box center [582, 280] width 1165 height 680
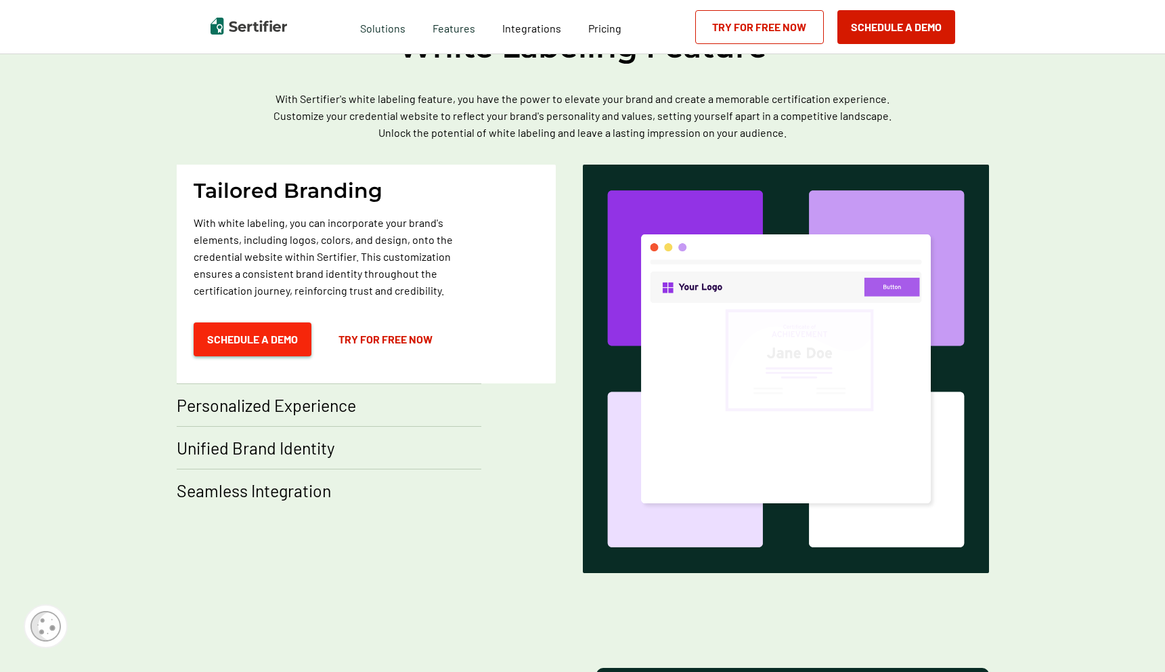
click at [244, 336] on button "Schedule a Demo" at bounding box center [253, 339] width 118 height 34
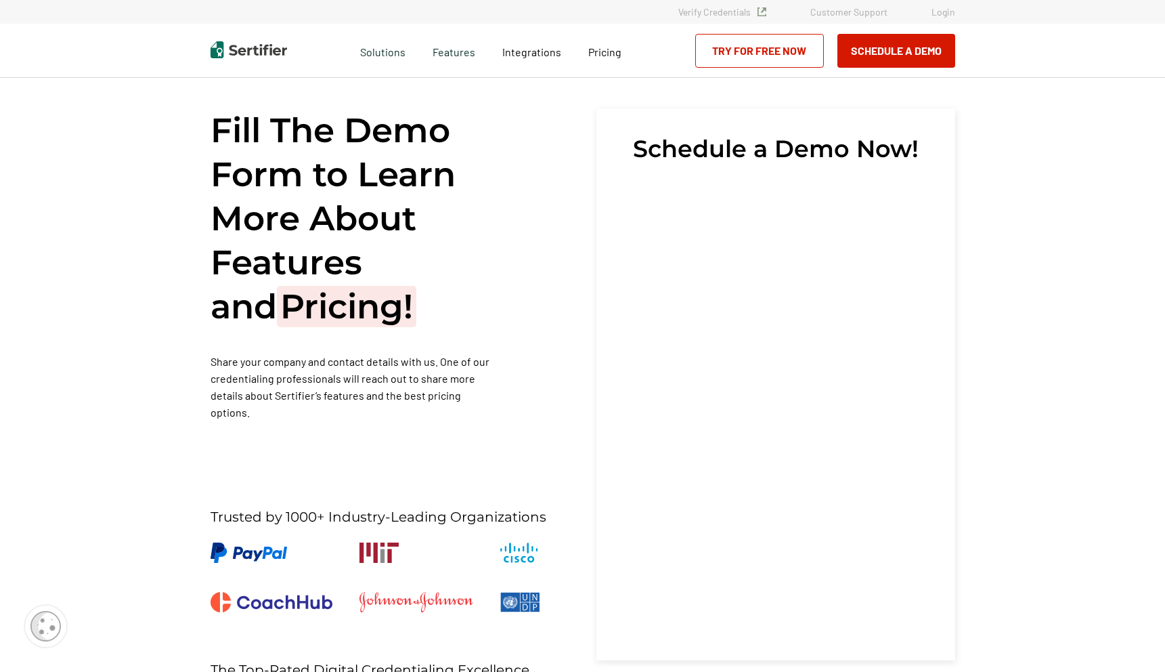
click at [450, 223] on h1 "Fill The Demo Form to Learn More About Features and Pricing!" at bounding box center [354, 218] width 287 height 220
click at [522, 252] on div "Fill The Demo Form to Learn More About Features and Pricing! Share your company…" at bounding box center [390, 443] width 359 height 670
click at [735, 164] on div "Schedule a Demo Now!" at bounding box center [775, 384] width 359 height 552
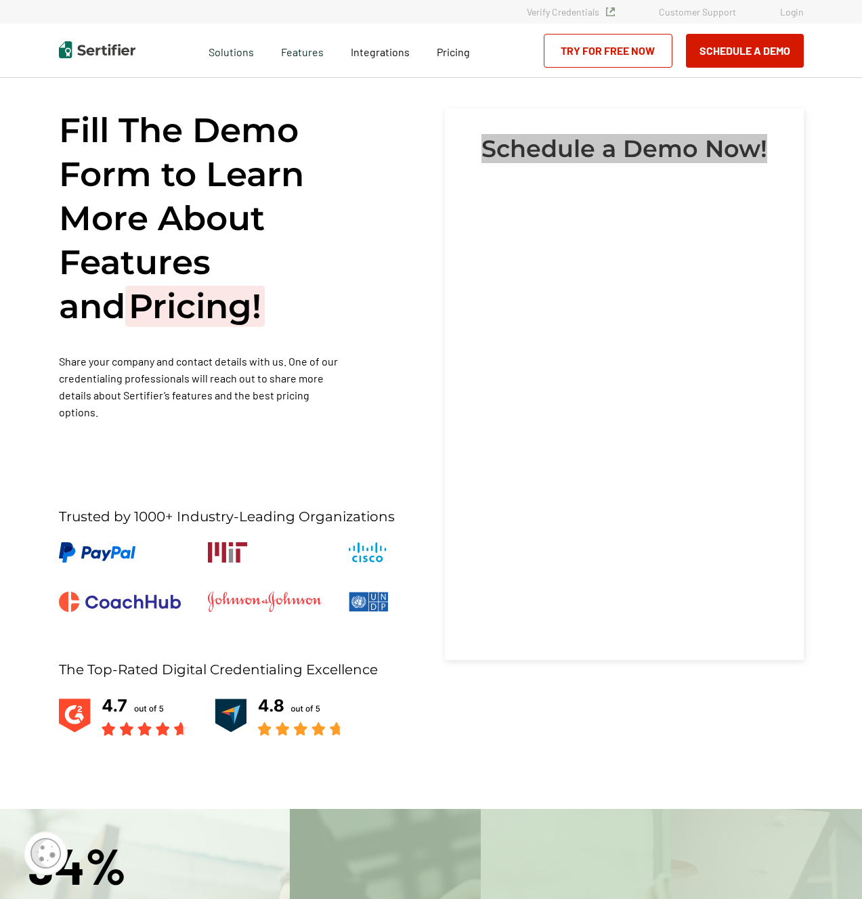
scroll to position [24, 0]
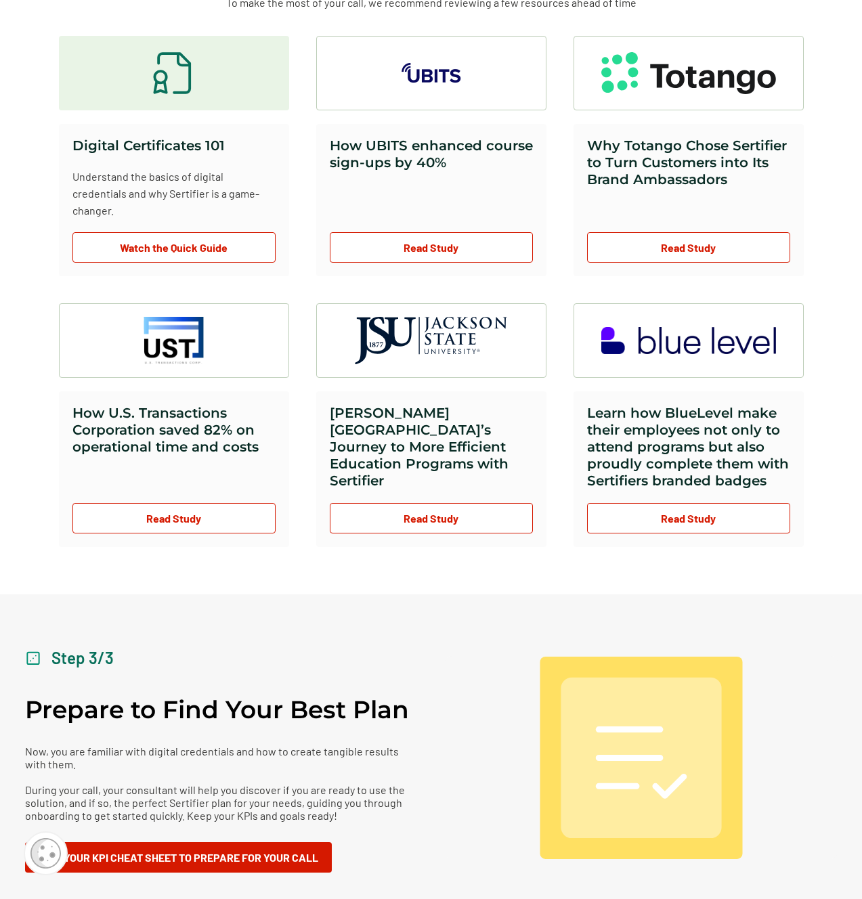
scroll to position [951, 0]
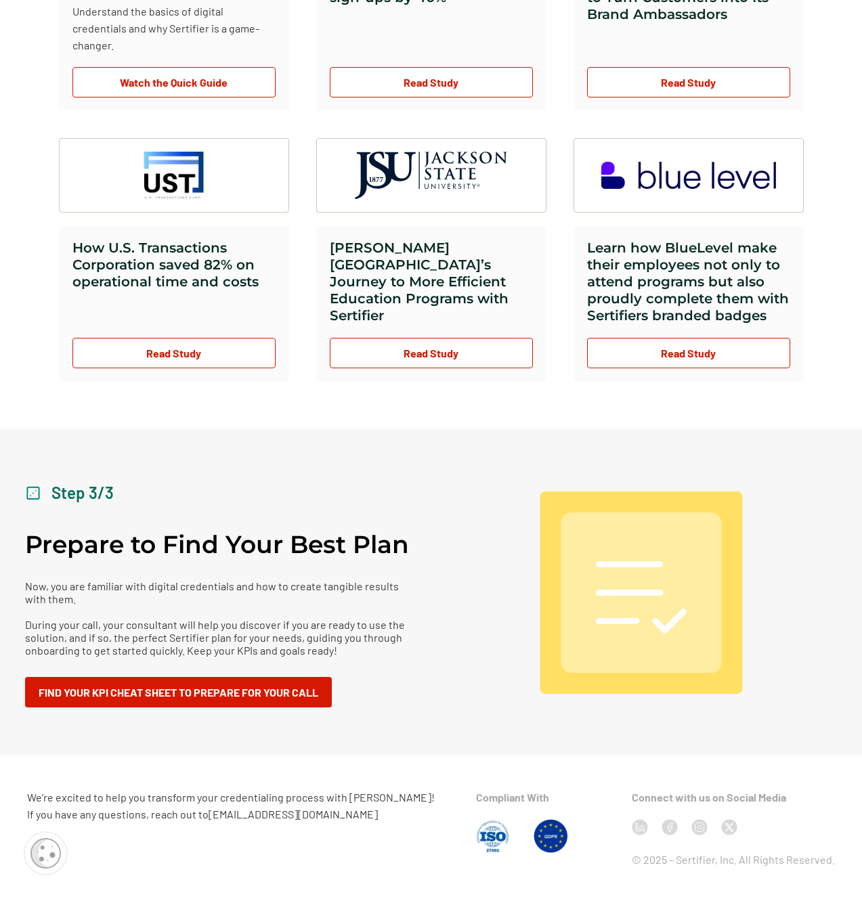
click at [282, 529] on h2 "Prepare to Find Your Best Plan" at bounding box center [217, 544] width 384 height 30
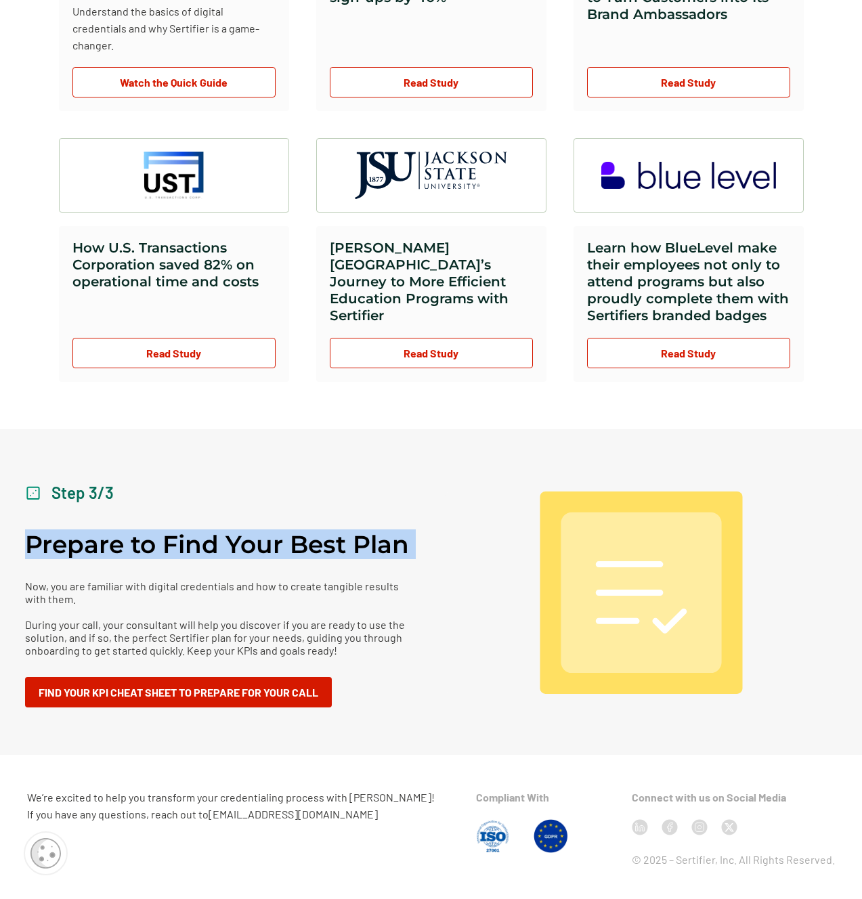
click at [280, 579] on p "Now, you are familiar with digital credentials and how to create tangible resul…" at bounding box center [221, 617] width 393 height 77
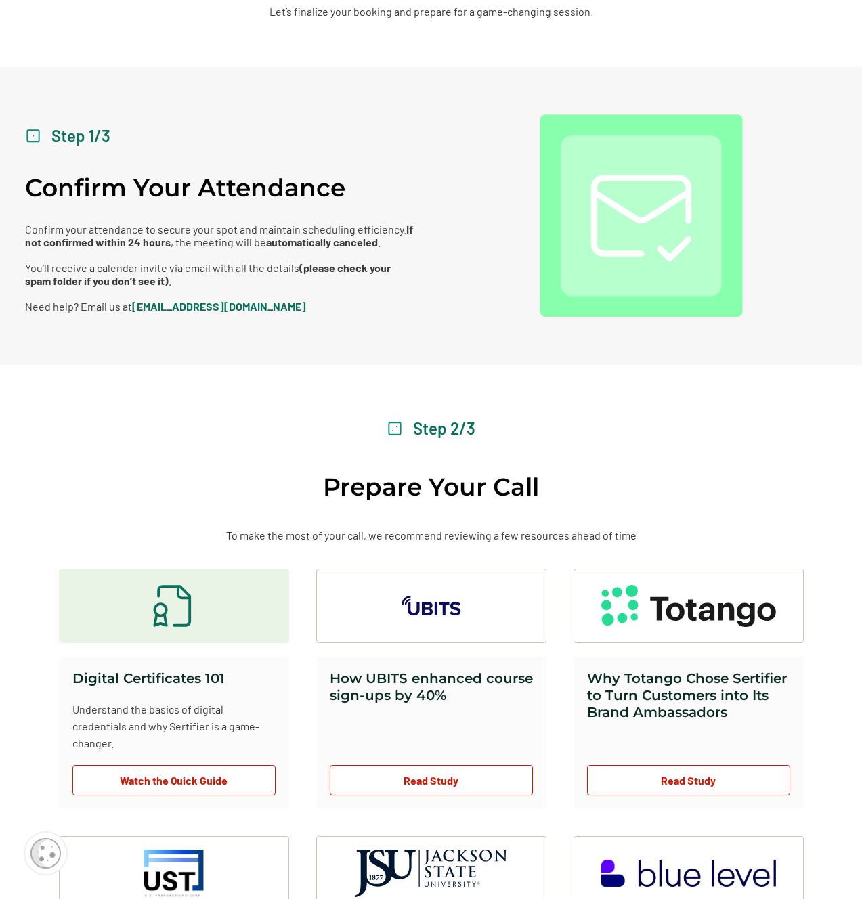
scroll to position [0, 0]
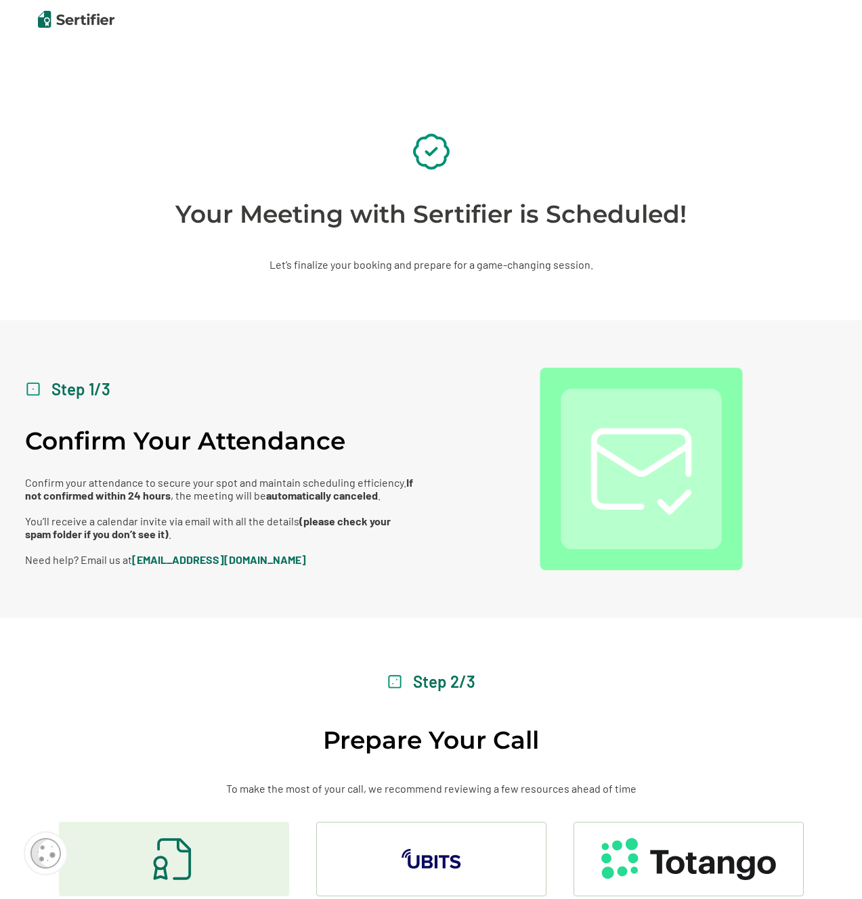
click at [313, 241] on div "Your Meeting with Sertifier is Scheduled! Let’s finalize your booking and prepa…" at bounding box center [431, 202] width 812 height 236
click at [313, 242] on div "Your Meeting with Sertifier is Scheduled! Let’s finalize your booking and prepa…" at bounding box center [431, 202] width 812 height 236
click at [395, 87] on div "Your Meeting with Sertifier is Scheduled! Let’s finalize your booking and prepa…" at bounding box center [431, 202] width 812 height 236
